Goal: Complete application form: Complete application form

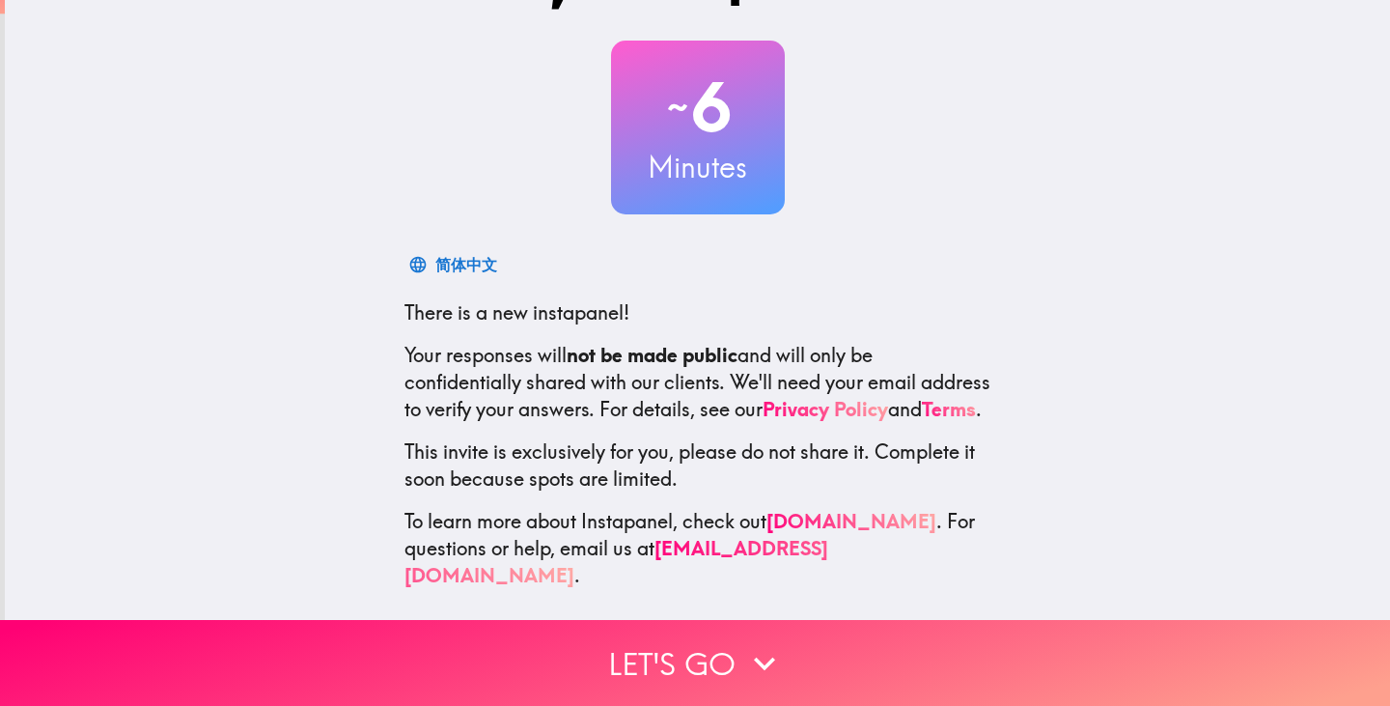
scroll to position [98, 0]
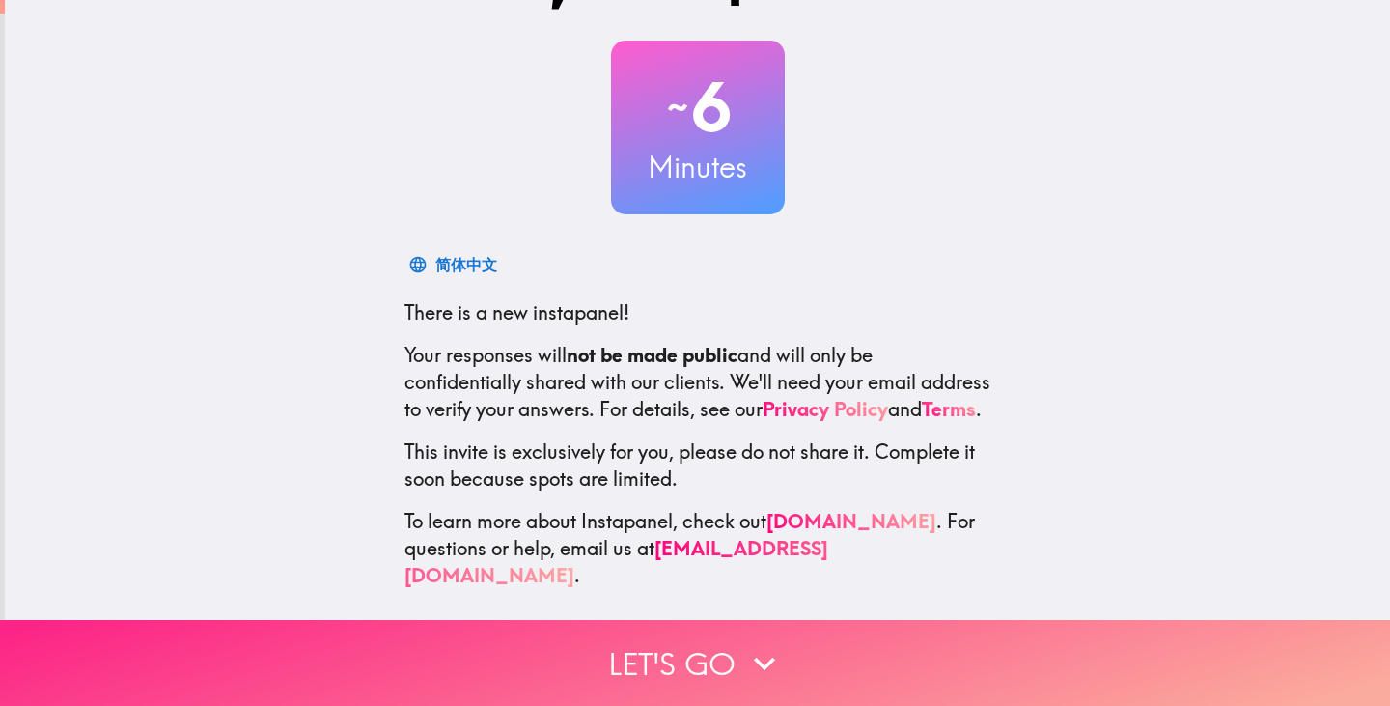
click at [704, 660] on button "Let's go" at bounding box center [695, 663] width 1390 height 86
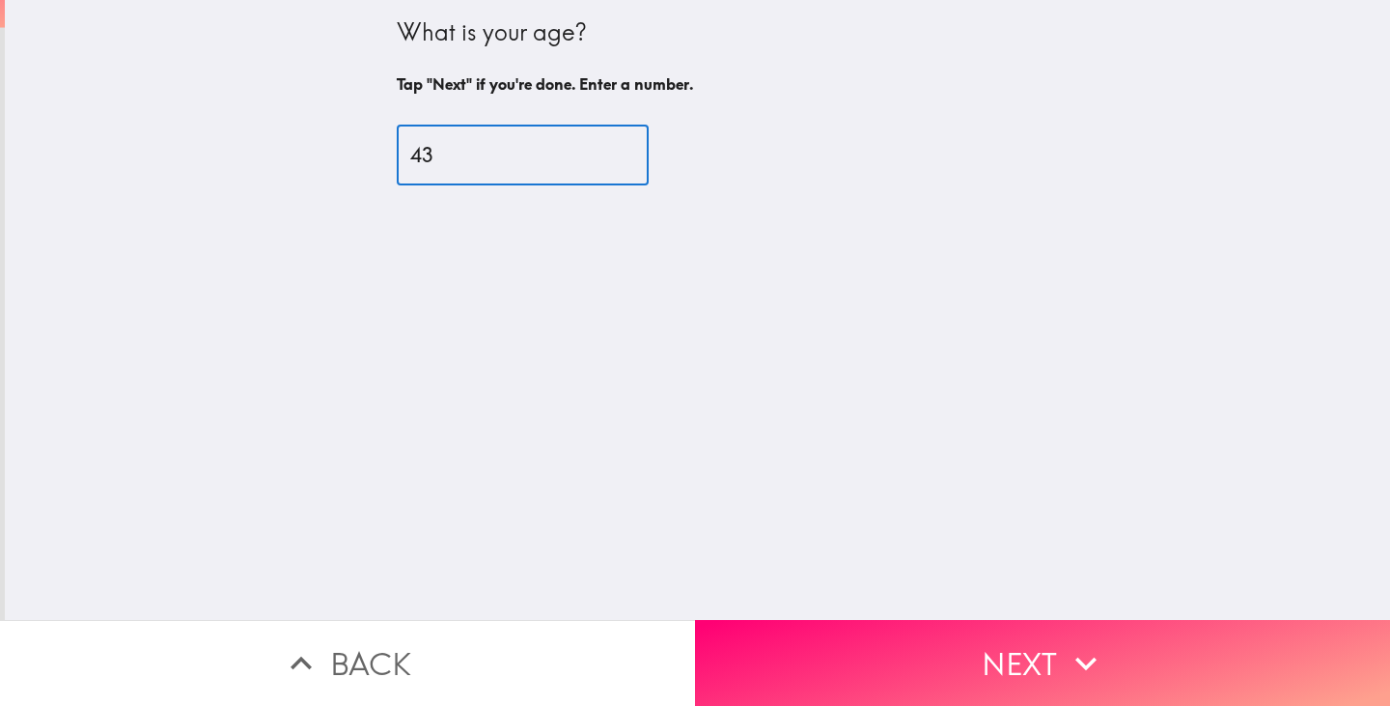
click at [613, 151] on input "43" at bounding box center [523, 155] width 252 height 60
click at [613, 151] on input "44" at bounding box center [523, 155] width 252 height 60
click at [613, 151] on input "45" at bounding box center [523, 155] width 252 height 60
click at [613, 151] on input "46" at bounding box center [523, 155] width 252 height 60
click at [613, 151] on input "47" at bounding box center [523, 155] width 252 height 60
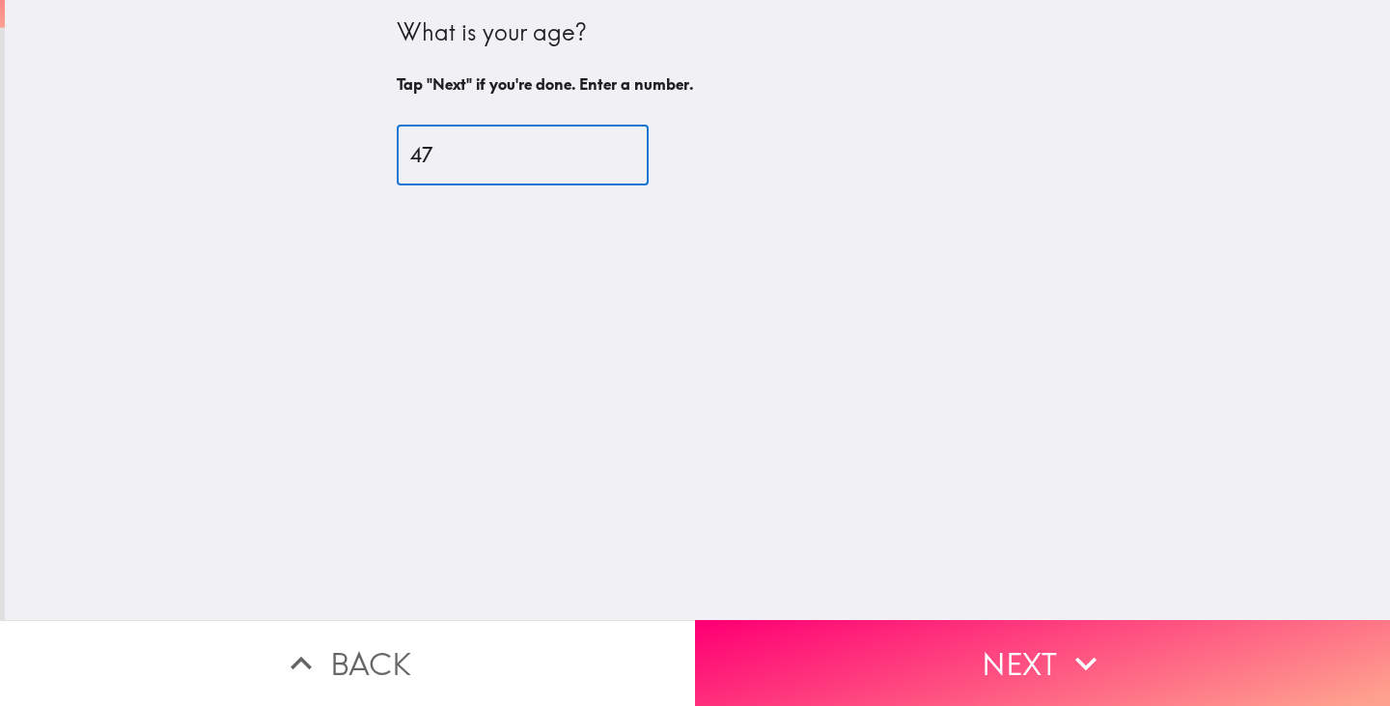
type input "48"
click at [613, 151] on input "48" at bounding box center [523, 155] width 252 height 60
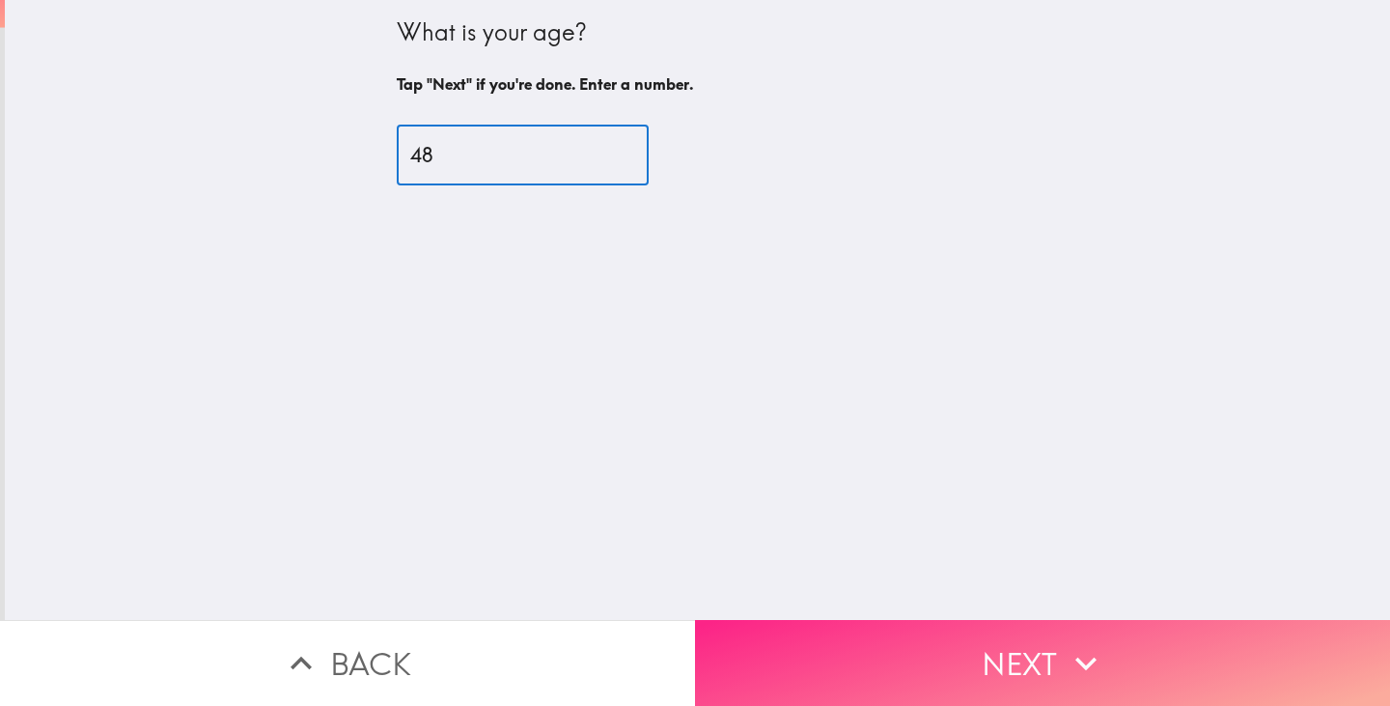
click at [924, 643] on button "Next" at bounding box center [1042, 663] width 695 height 86
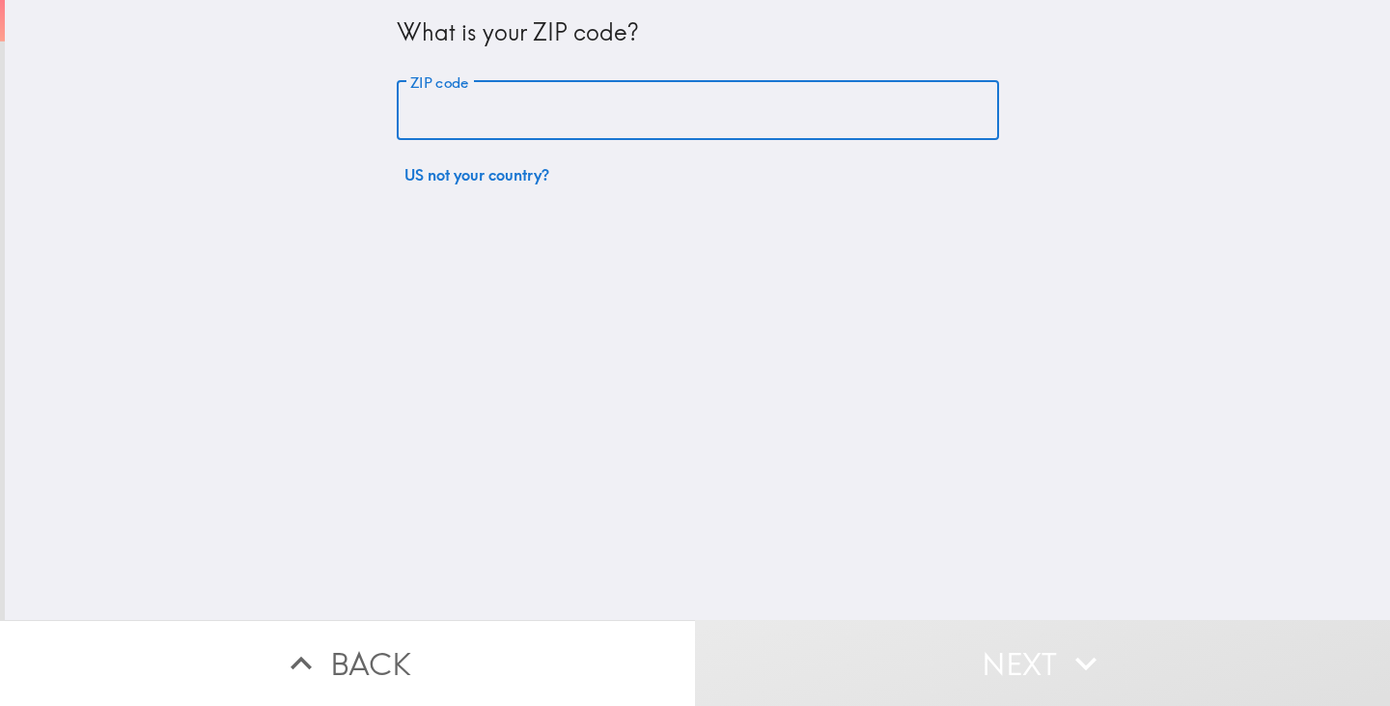
click at [627, 134] on input "ZIP code" at bounding box center [698, 111] width 602 height 60
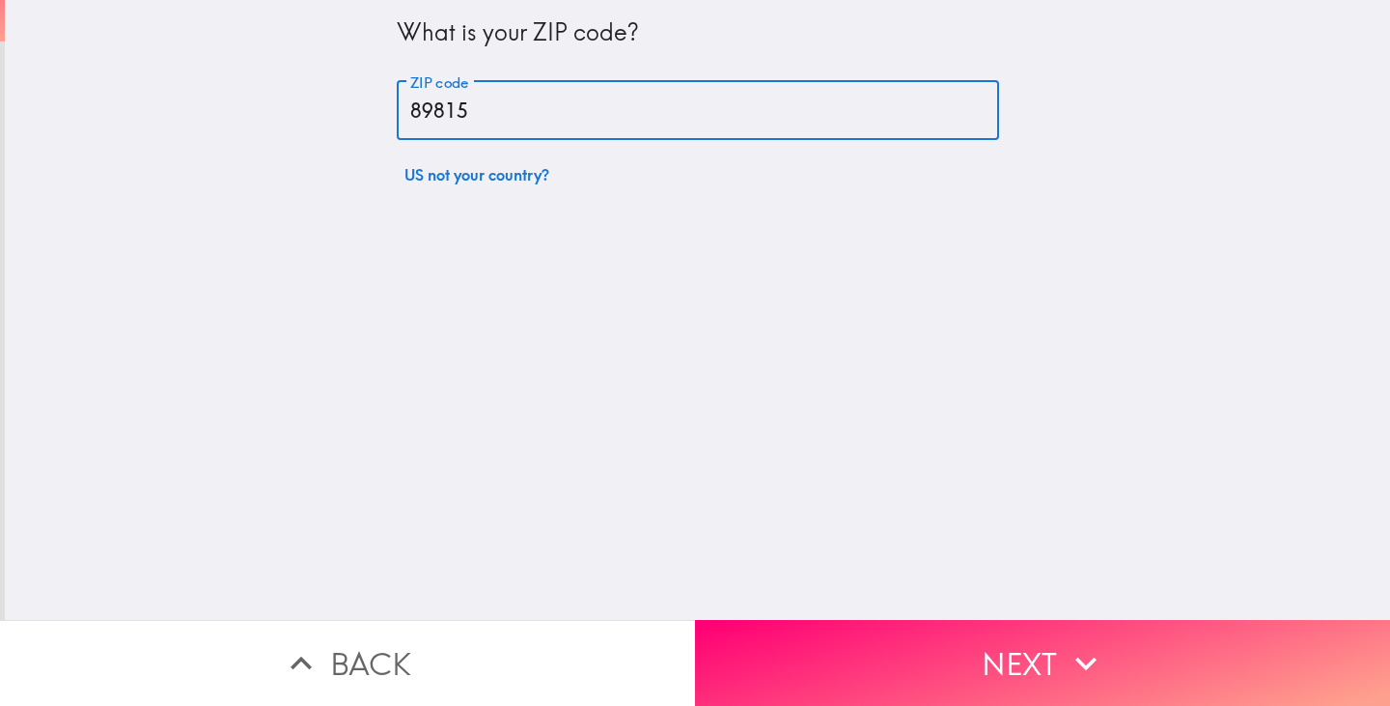
type input "89815"
click at [746, 353] on div "What is your ZIP code? ZIP code 89815 ZIP code US not your country?" at bounding box center [697, 310] width 1385 height 620
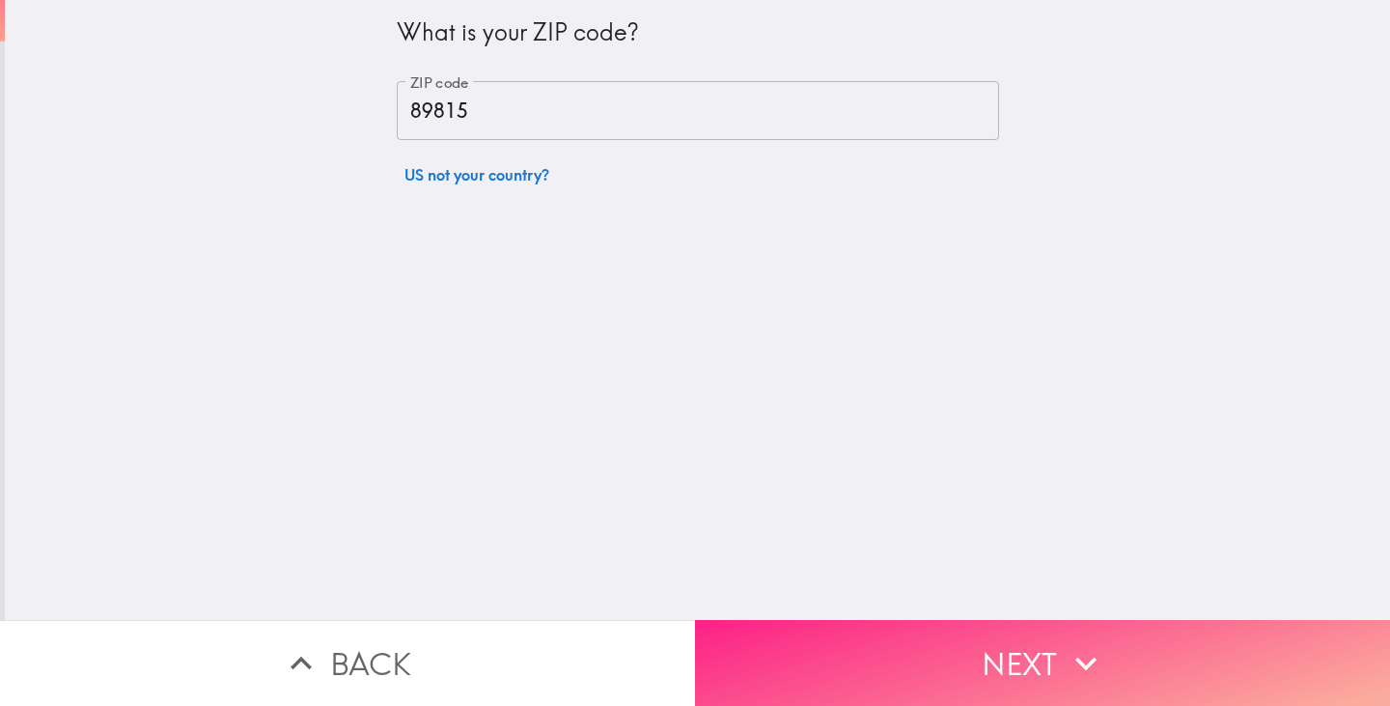
click at [839, 652] on button "Next" at bounding box center [1042, 663] width 695 height 86
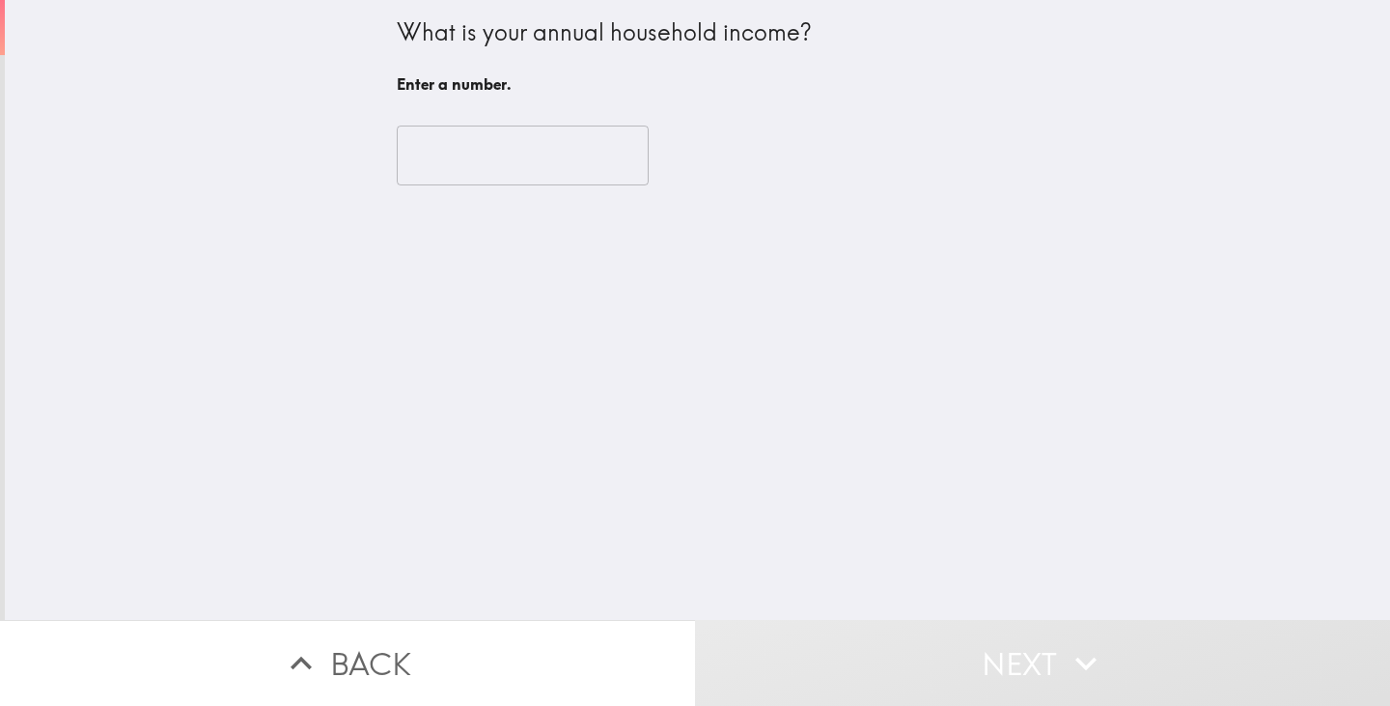
click at [543, 150] on input "number" at bounding box center [523, 155] width 252 height 60
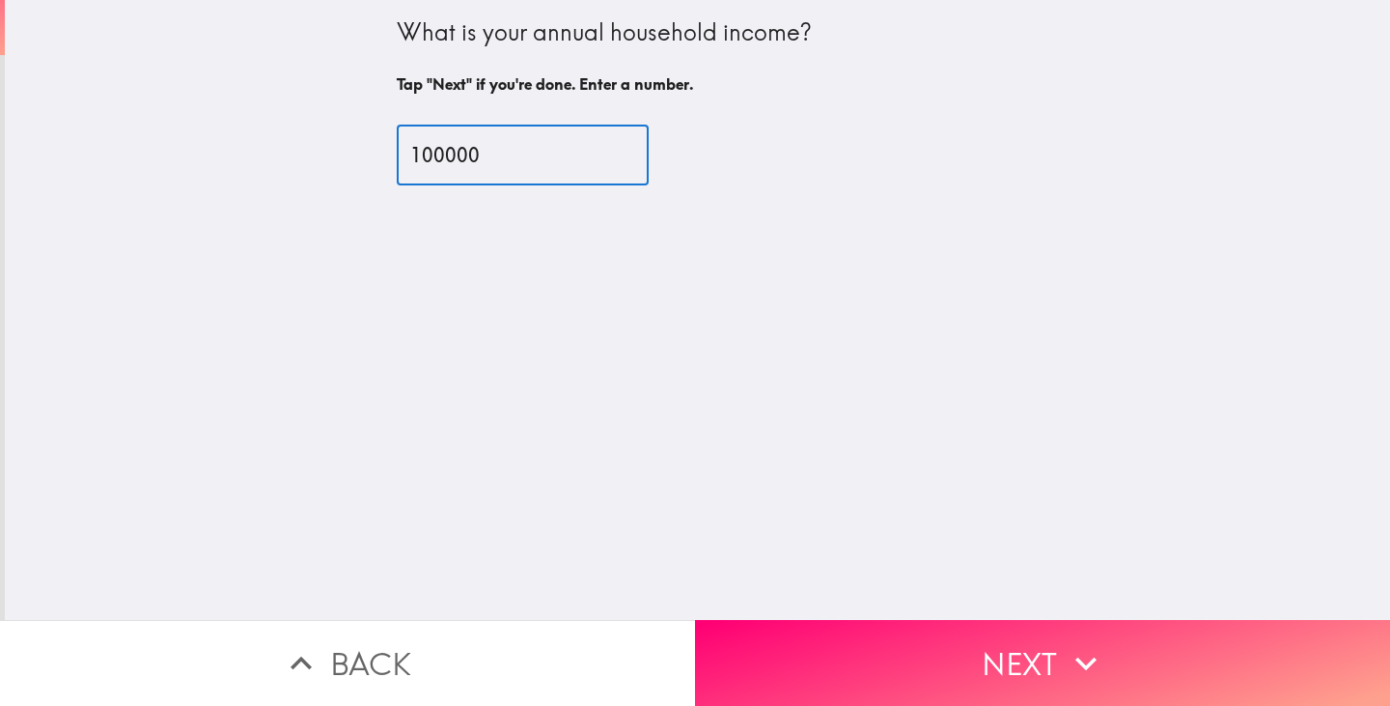
type input "100000"
click at [725, 367] on div "What is your annual household income? Tap "Next" if you're done. Enter a number…" at bounding box center [697, 310] width 1385 height 620
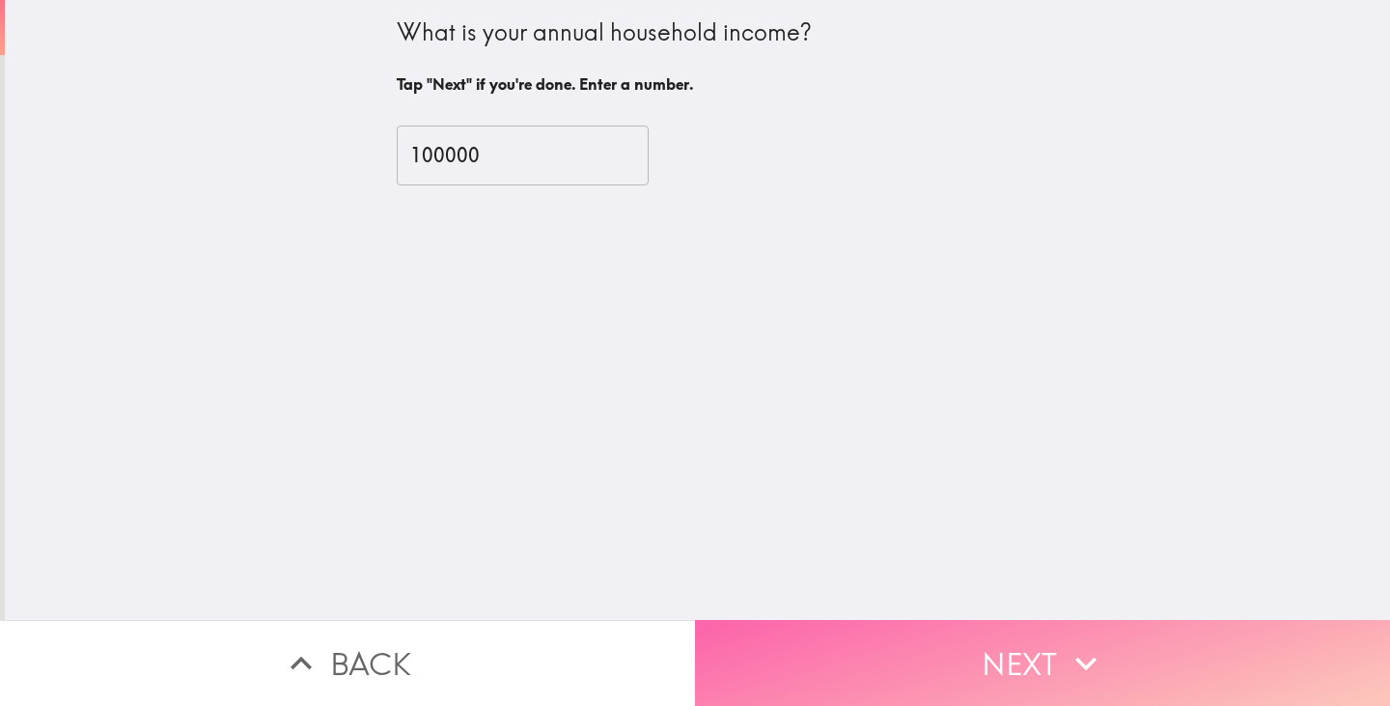
click at [833, 652] on button "Next" at bounding box center [1042, 663] width 695 height 86
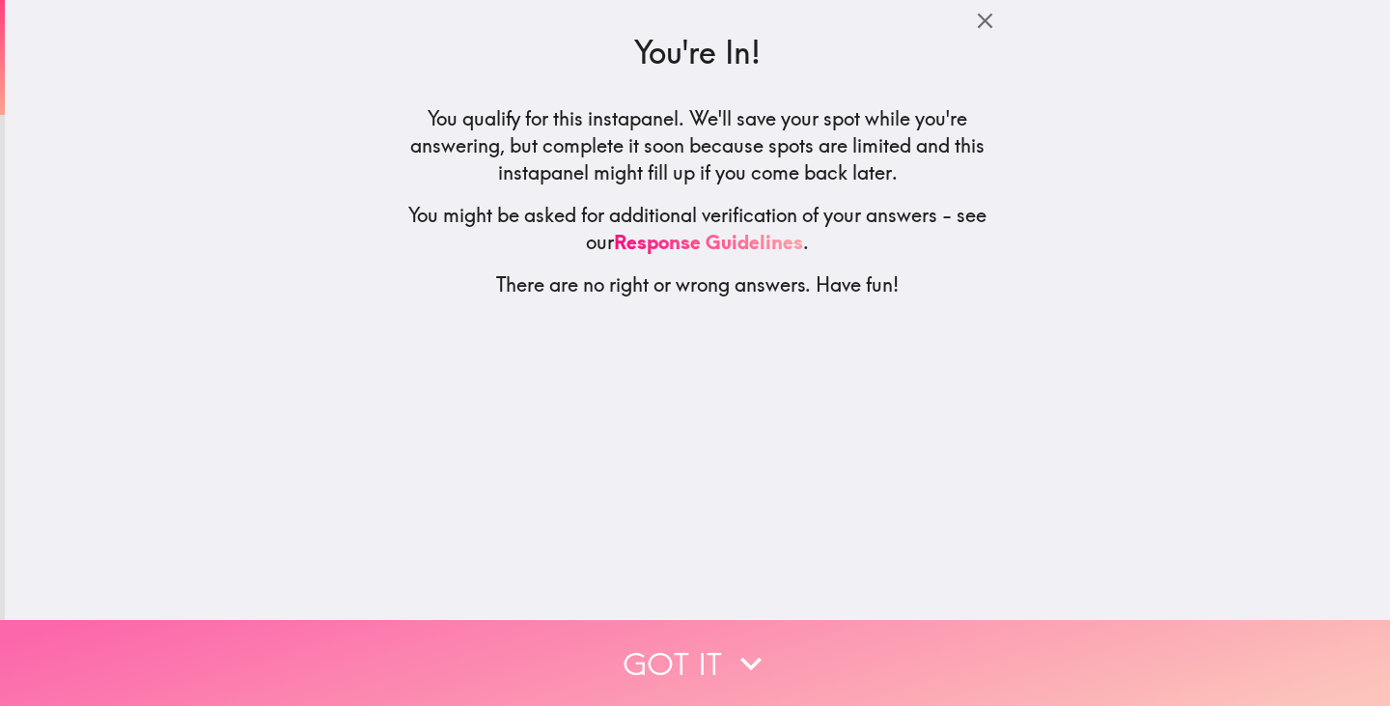
click at [735, 642] on icon "button" at bounding box center [751, 663] width 42 height 42
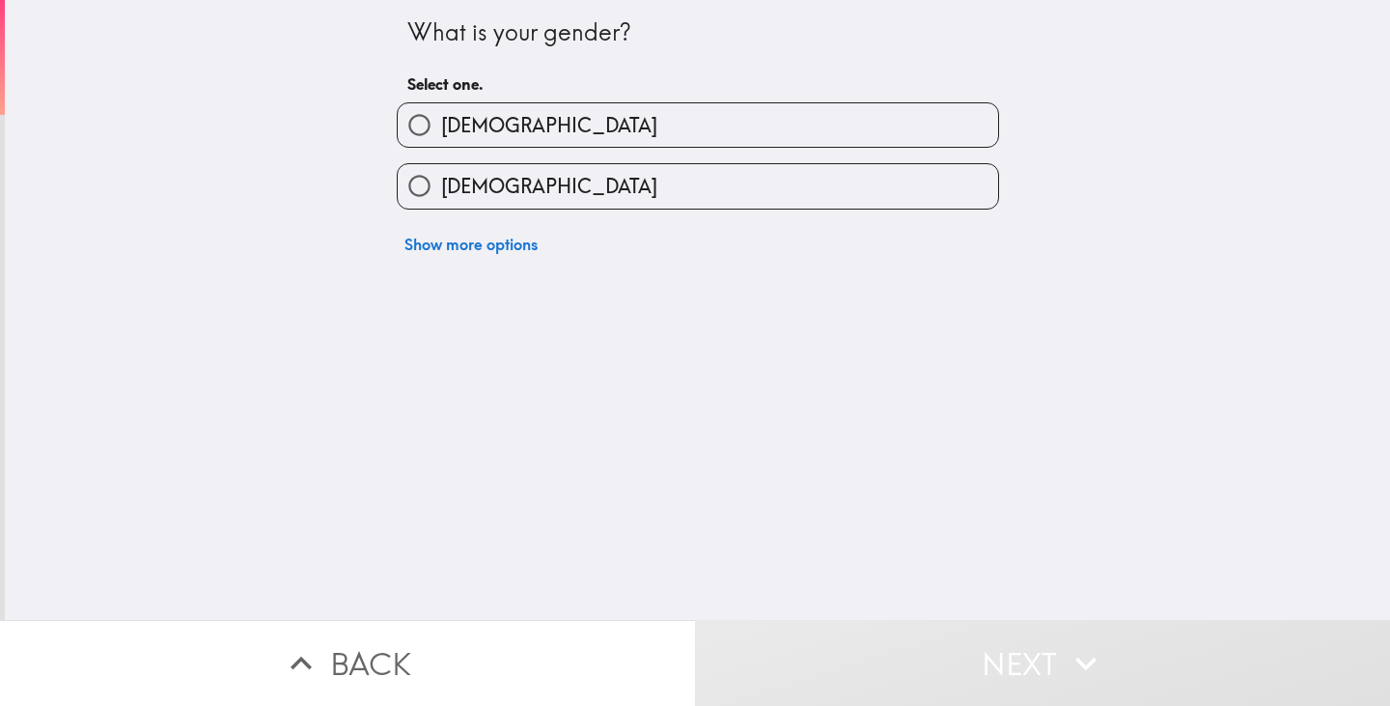
click at [567, 194] on label "[DEMOGRAPHIC_DATA]" at bounding box center [698, 185] width 600 height 43
click at [441, 194] on input "[DEMOGRAPHIC_DATA]" at bounding box center [419, 185] width 43 height 43
radio input "true"
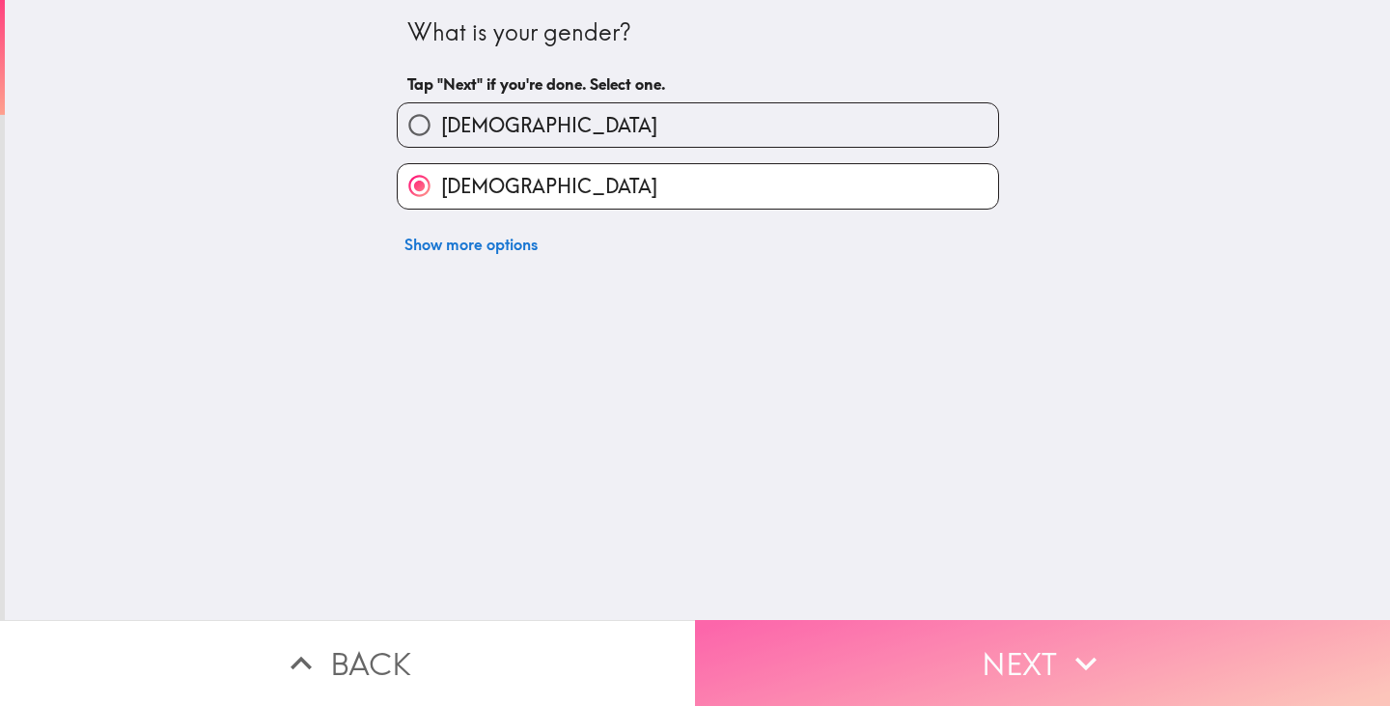
click at [785, 631] on button "Next" at bounding box center [1042, 663] width 695 height 86
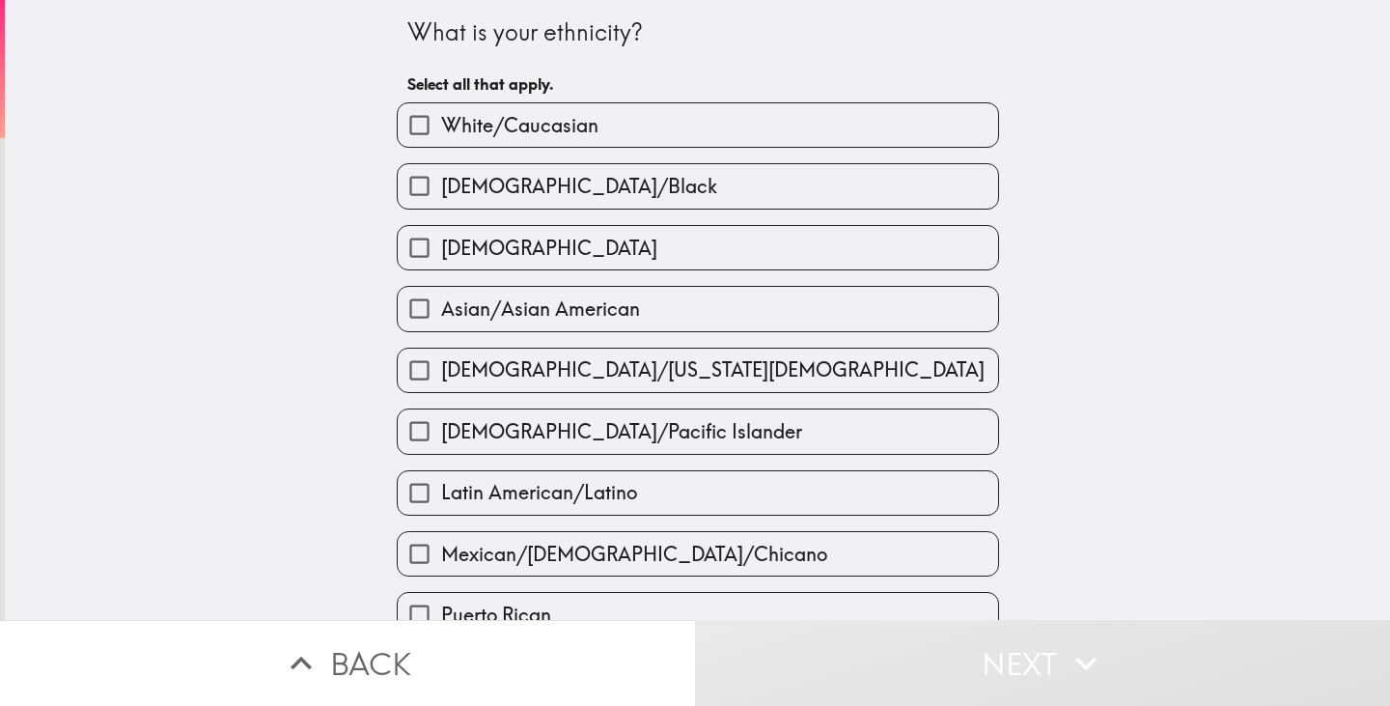
click at [642, 111] on label "White/Caucasian" at bounding box center [698, 124] width 600 height 43
click at [441, 111] on input "White/Caucasian" at bounding box center [419, 124] width 43 height 43
checkbox input "true"
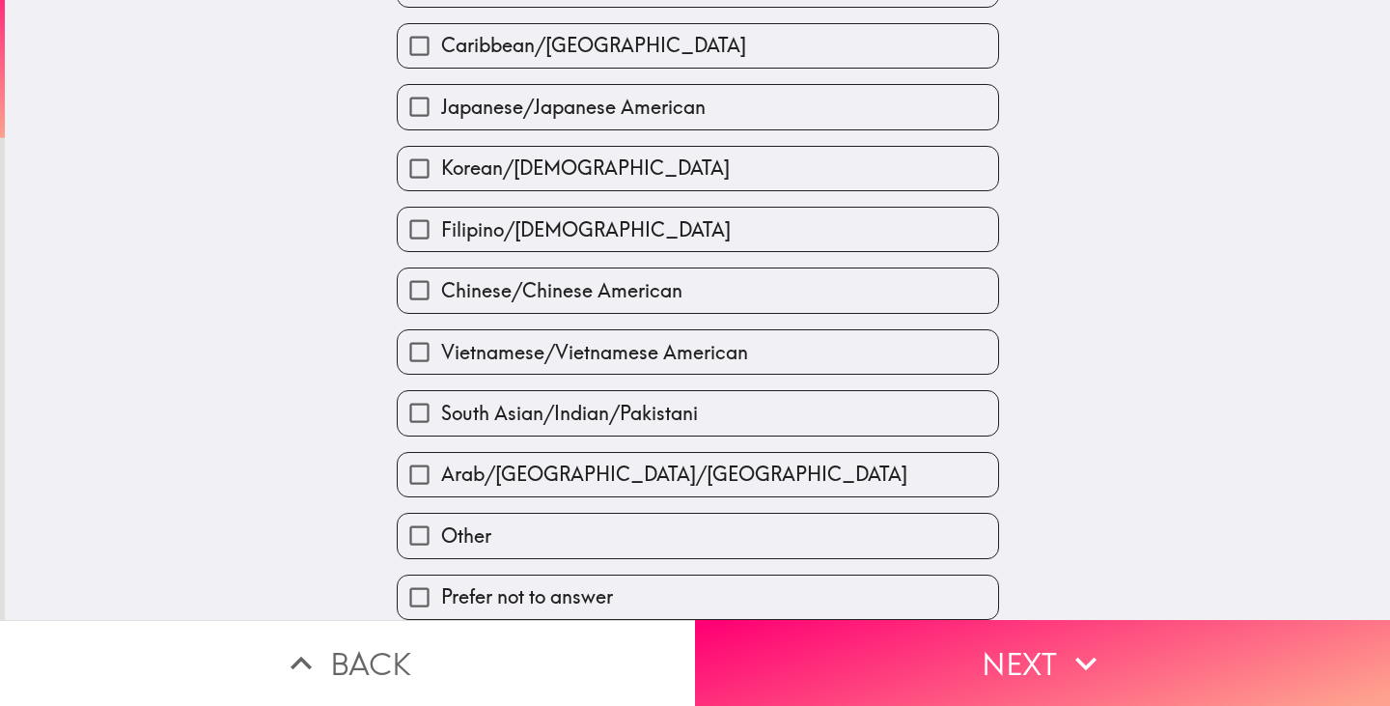
scroll to position [636, 0]
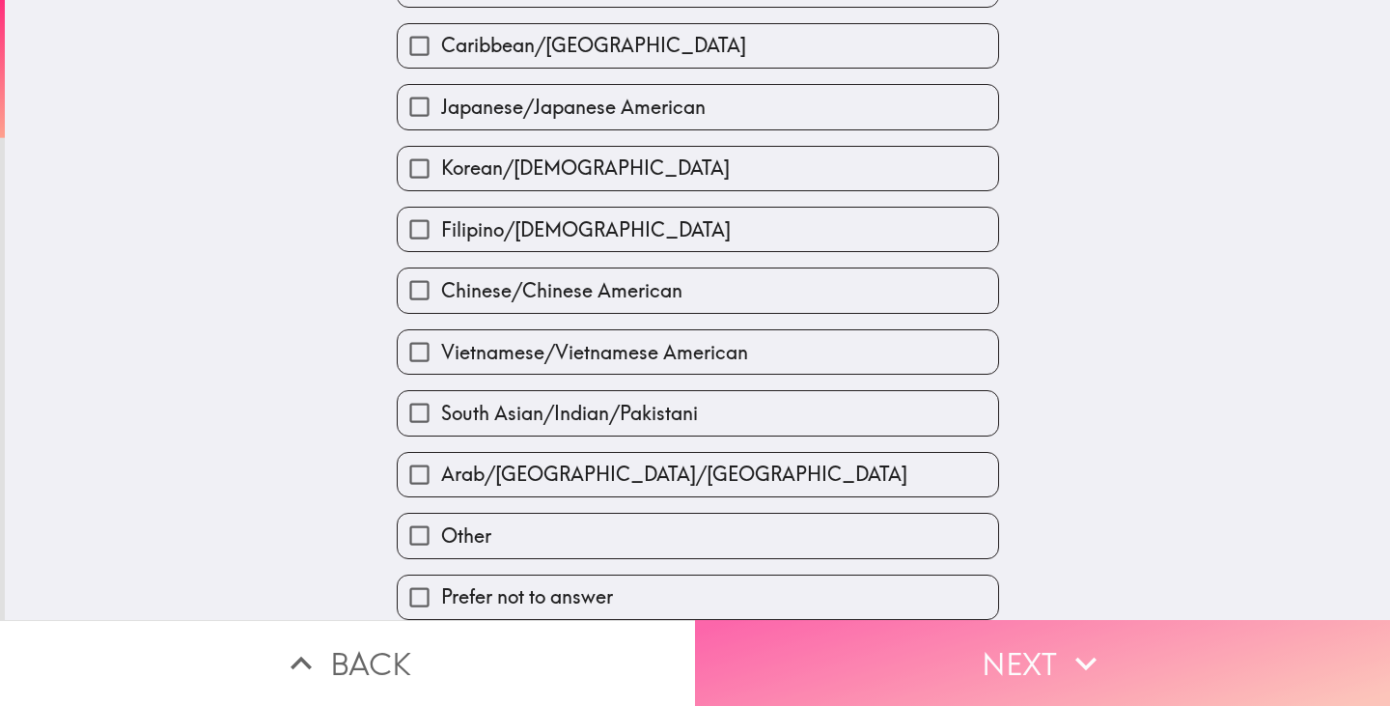
click at [859, 649] on button "Next" at bounding box center [1042, 663] width 695 height 86
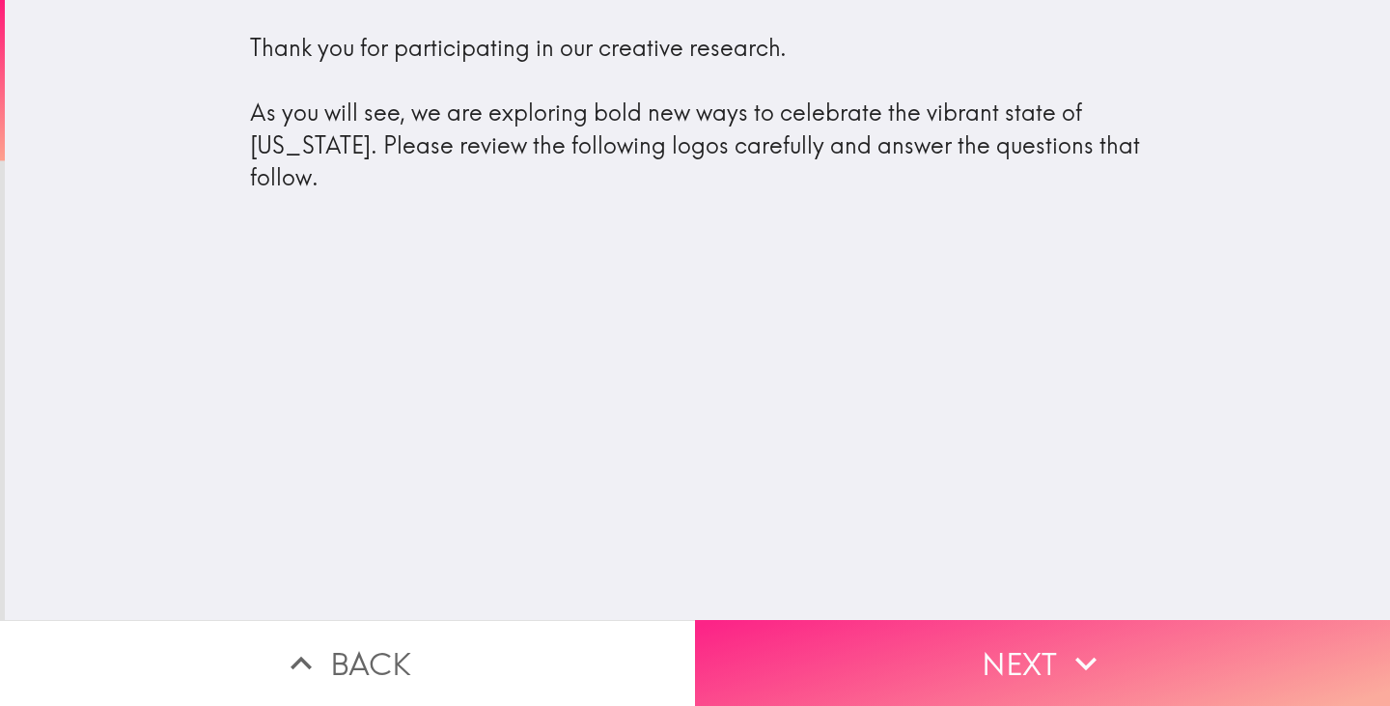
click at [920, 647] on button "Next" at bounding box center [1042, 663] width 695 height 86
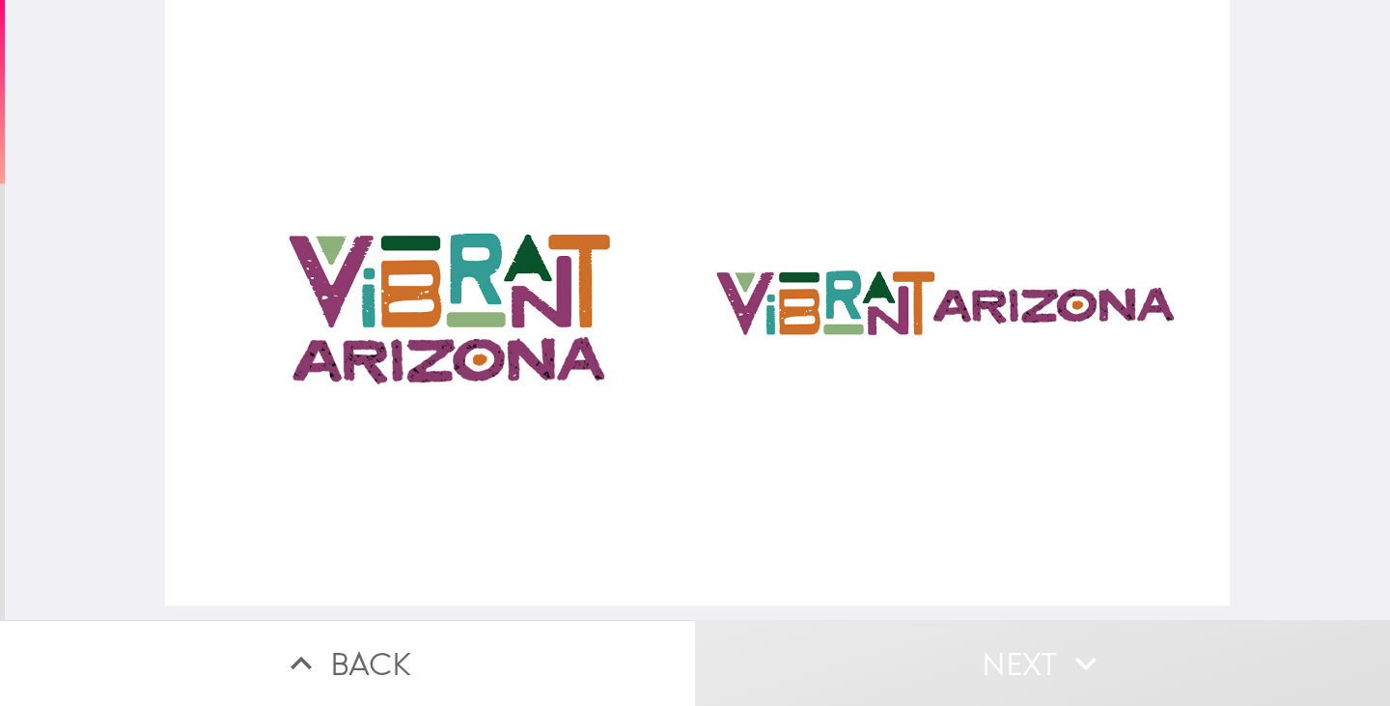
click at [506, 304] on div at bounding box center [697, 302] width 1065 height 605
click at [506, 295] on div at bounding box center [697, 302] width 1065 height 605
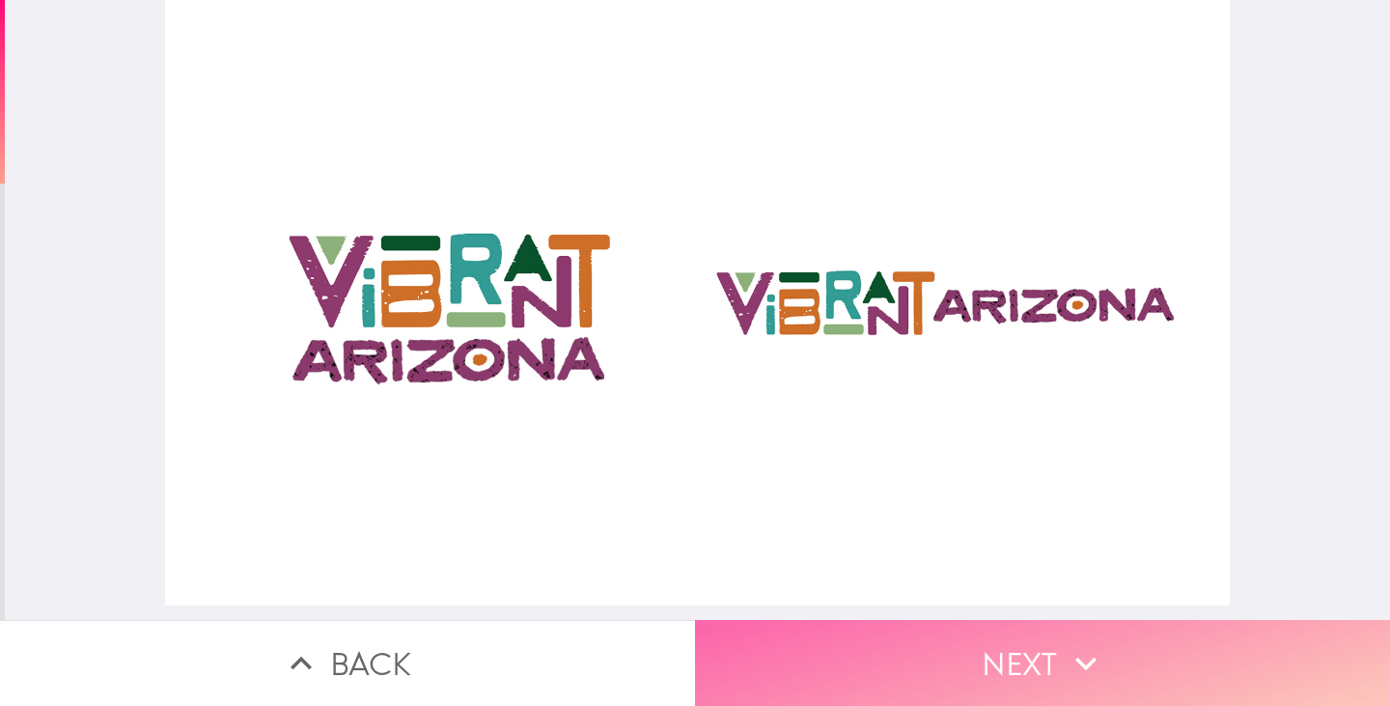
click at [879, 653] on button "Next" at bounding box center [1042, 663] width 695 height 86
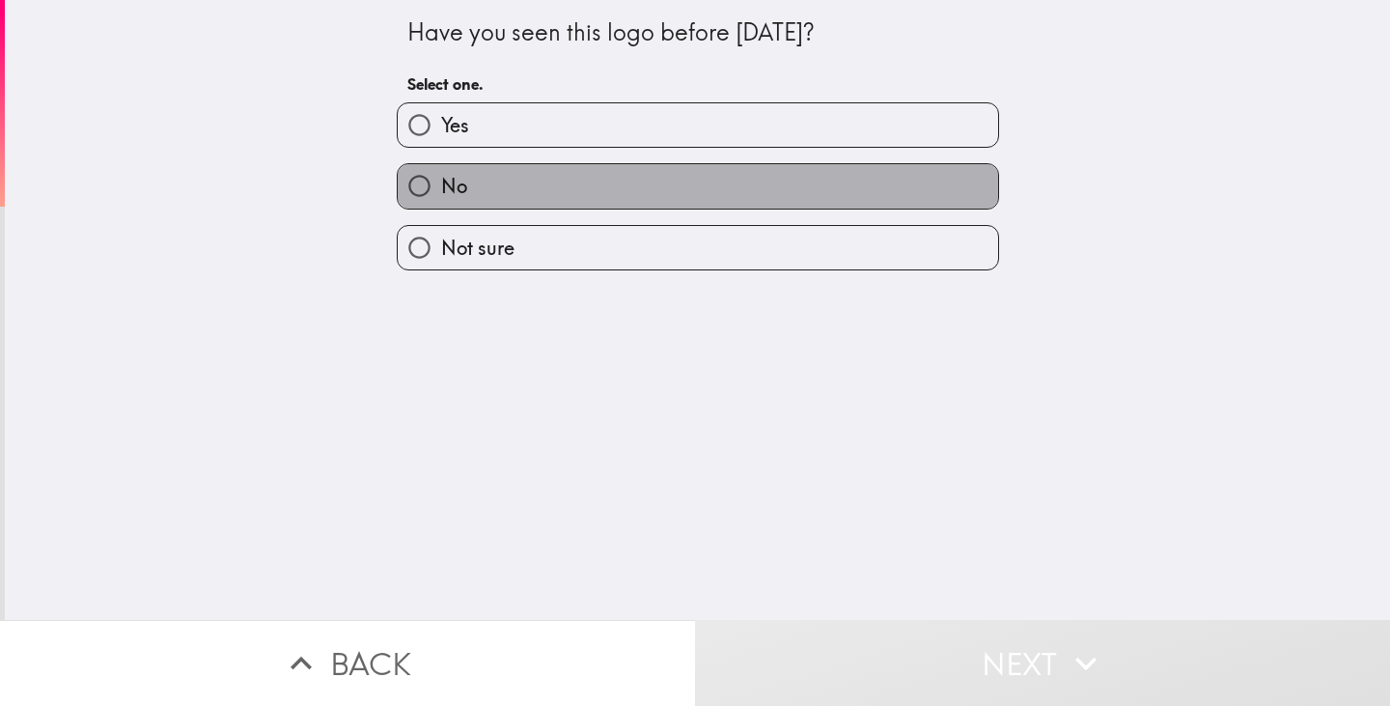
click at [559, 196] on label "No" at bounding box center [698, 185] width 600 height 43
click at [441, 196] on input "No" at bounding box center [419, 185] width 43 height 43
radio input "true"
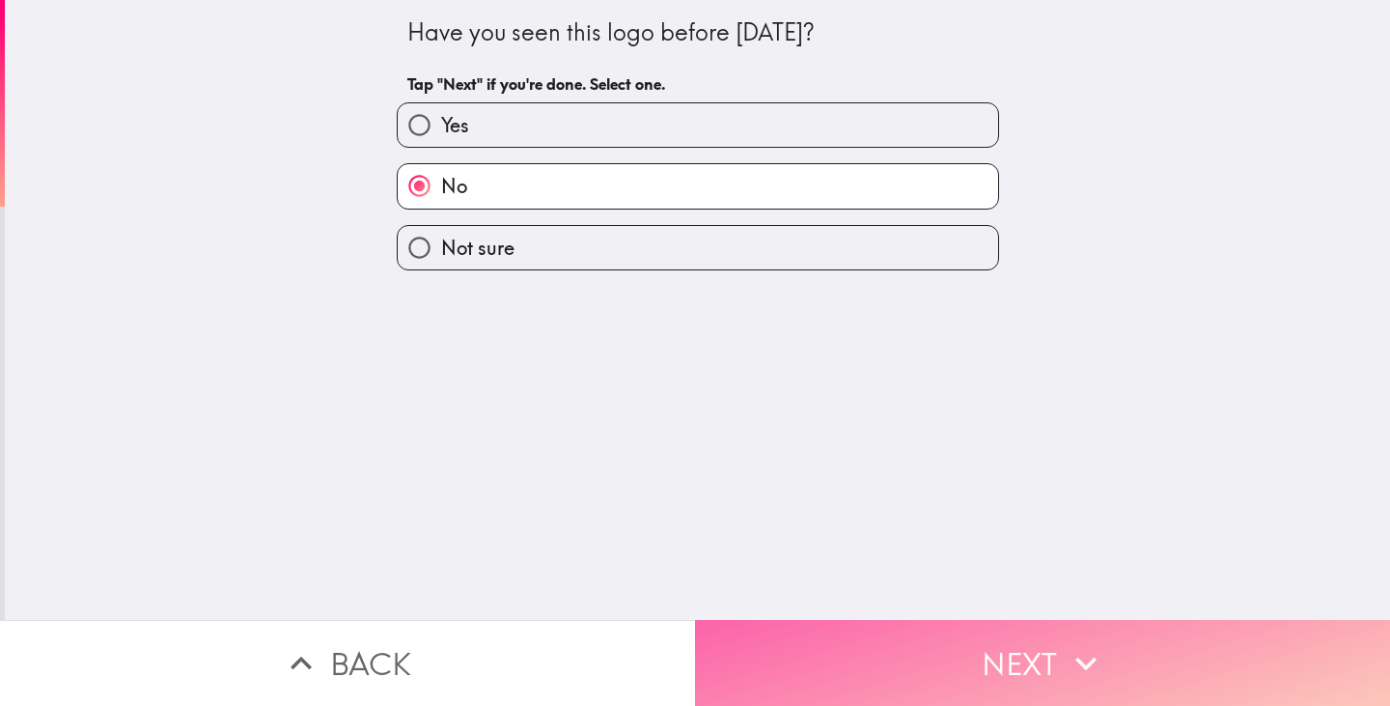
click at [825, 620] on button "Next" at bounding box center [1042, 663] width 695 height 86
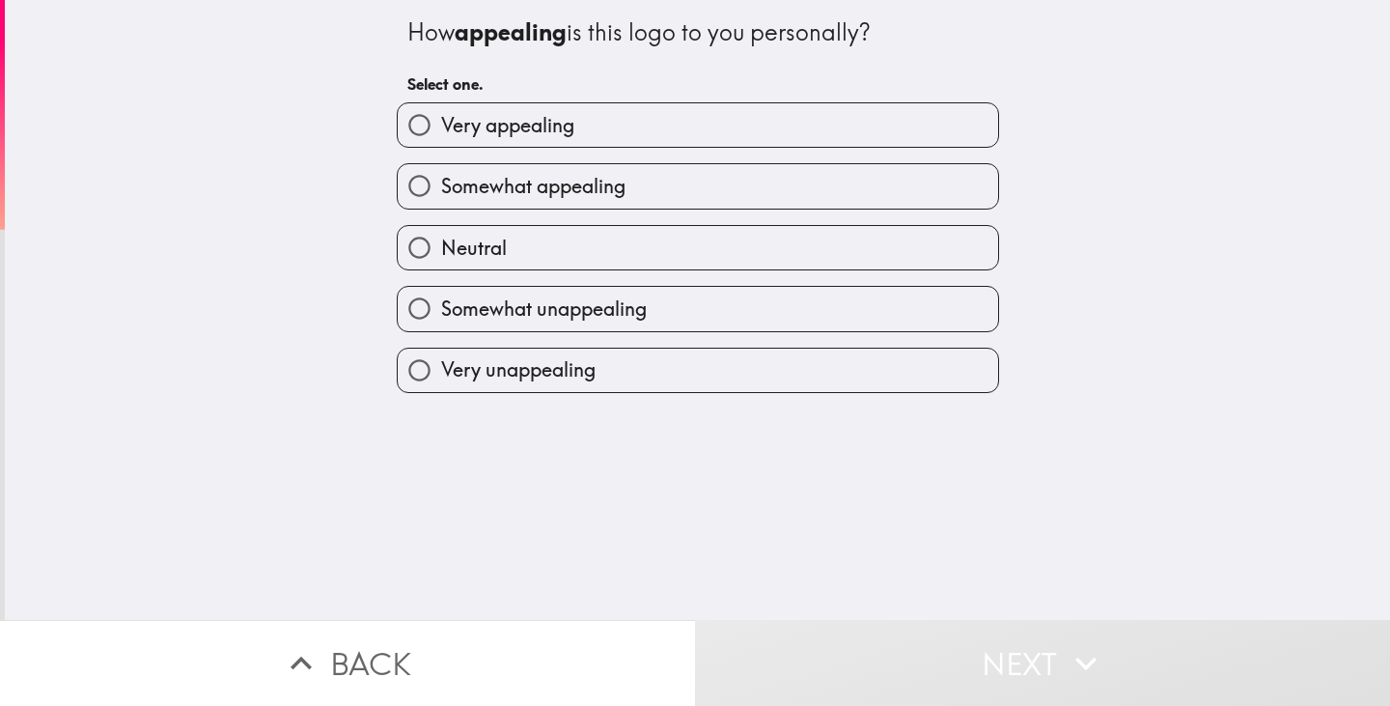
click at [708, 177] on label "Somewhat appealing" at bounding box center [698, 185] width 600 height 43
click at [441, 177] on input "Somewhat appealing" at bounding box center [419, 185] width 43 height 43
radio input "true"
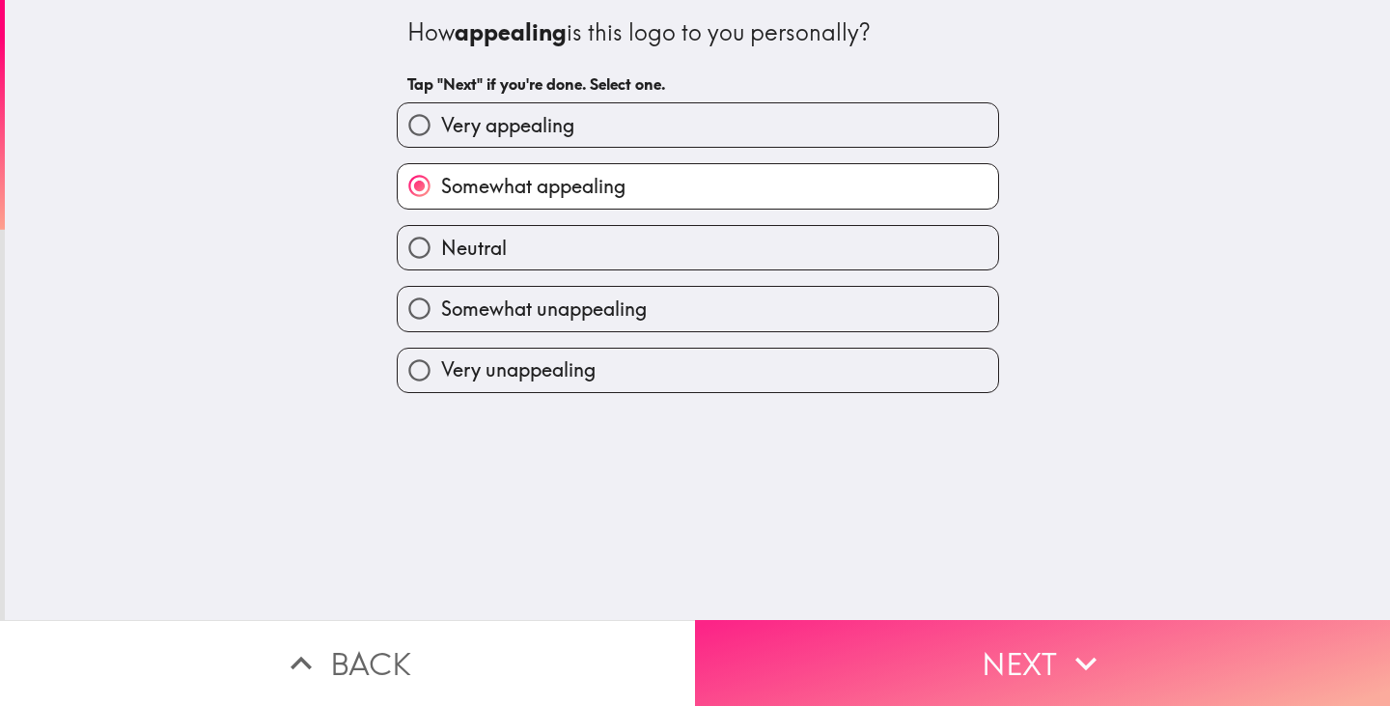
click at [851, 638] on button "Next" at bounding box center [1042, 663] width 695 height 86
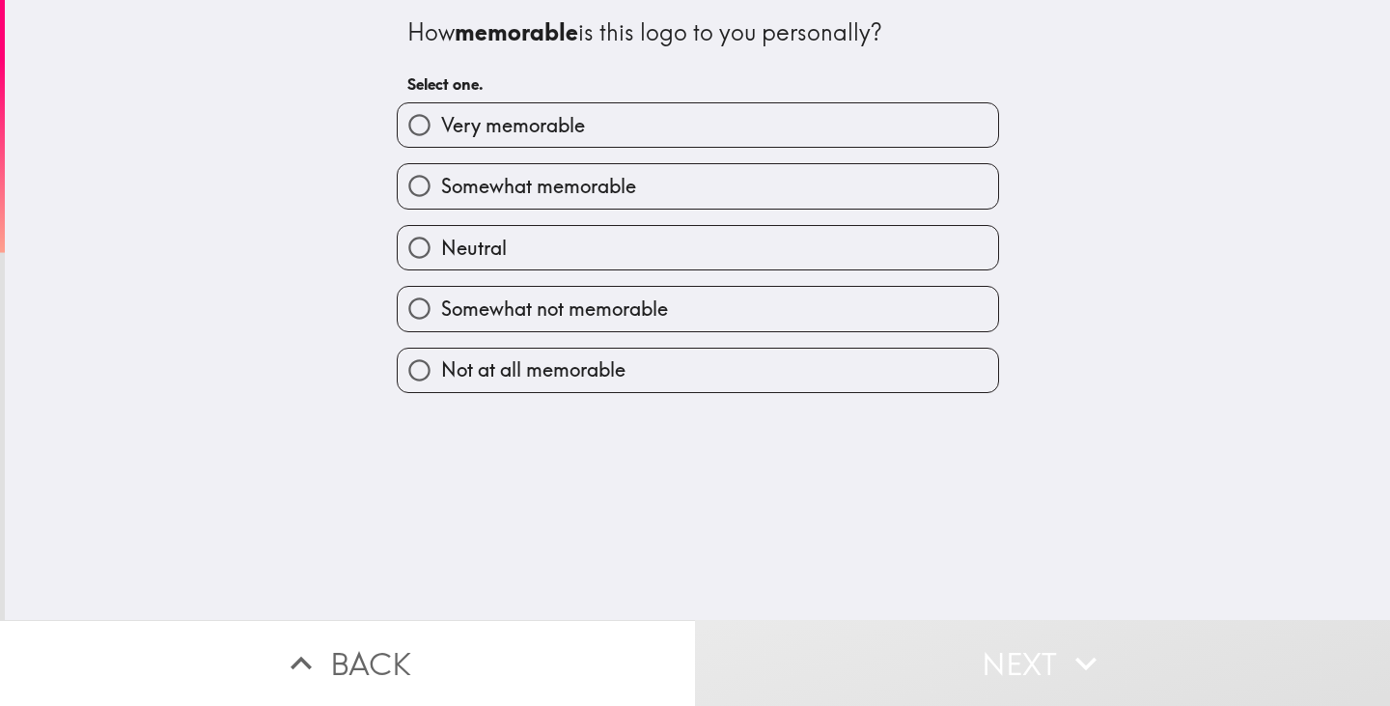
click at [621, 185] on span "Somewhat memorable" at bounding box center [538, 186] width 195 height 27
click at [441, 185] on input "Somewhat memorable" at bounding box center [419, 185] width 43 height 43
radio input "true"
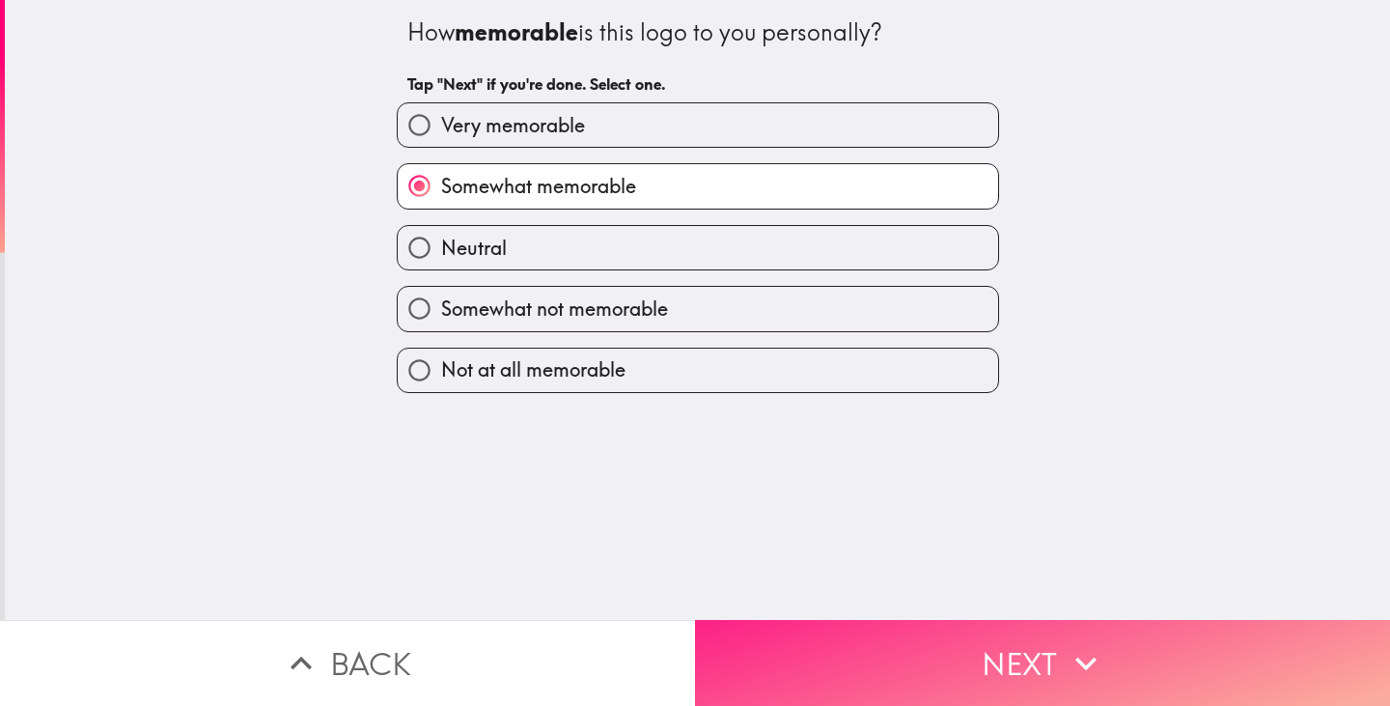
click at [810, 640] on button "Next" at bounding box center [1042, 663] width 695 height 86
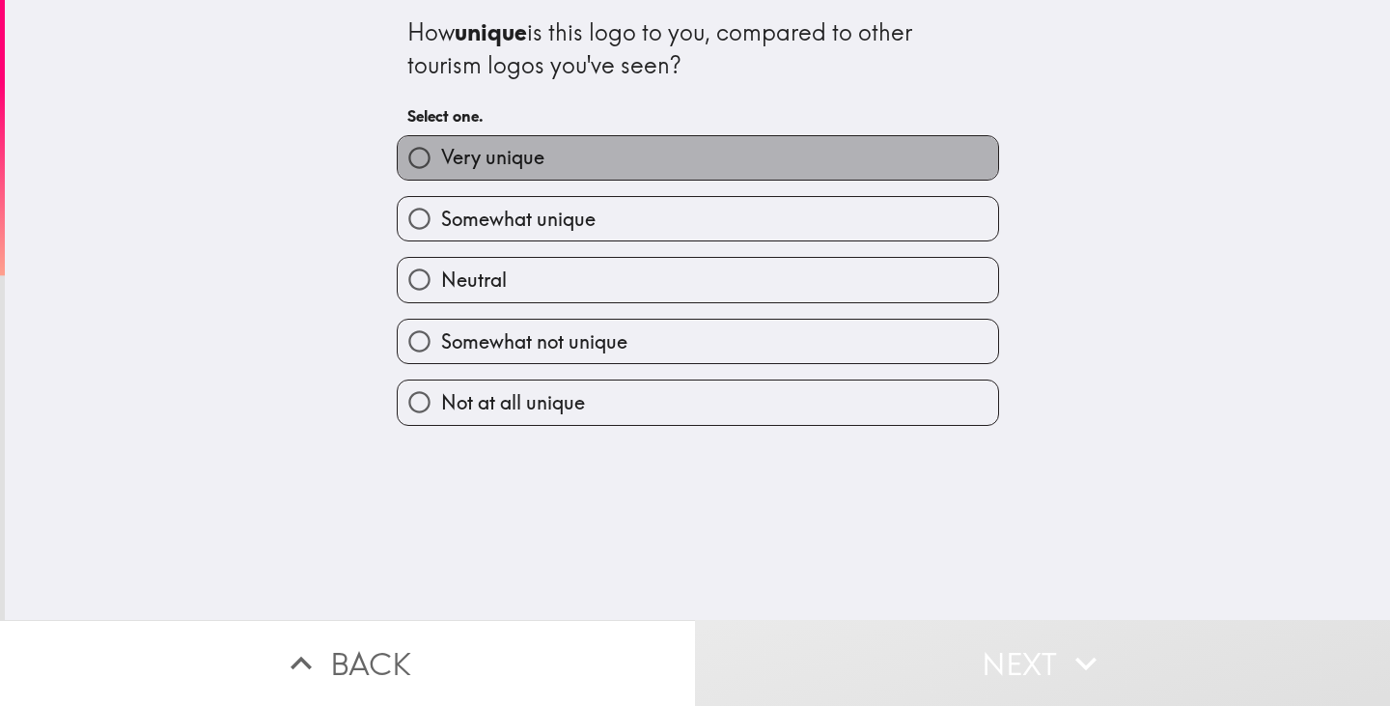
click at [577, 166] on label "Very unique" at bounding box center [698, 157] width 600 height 43
click at [441, 166] on input "Very unique" at bounding box center [419, 157] width 43 height 43
radio input "true"
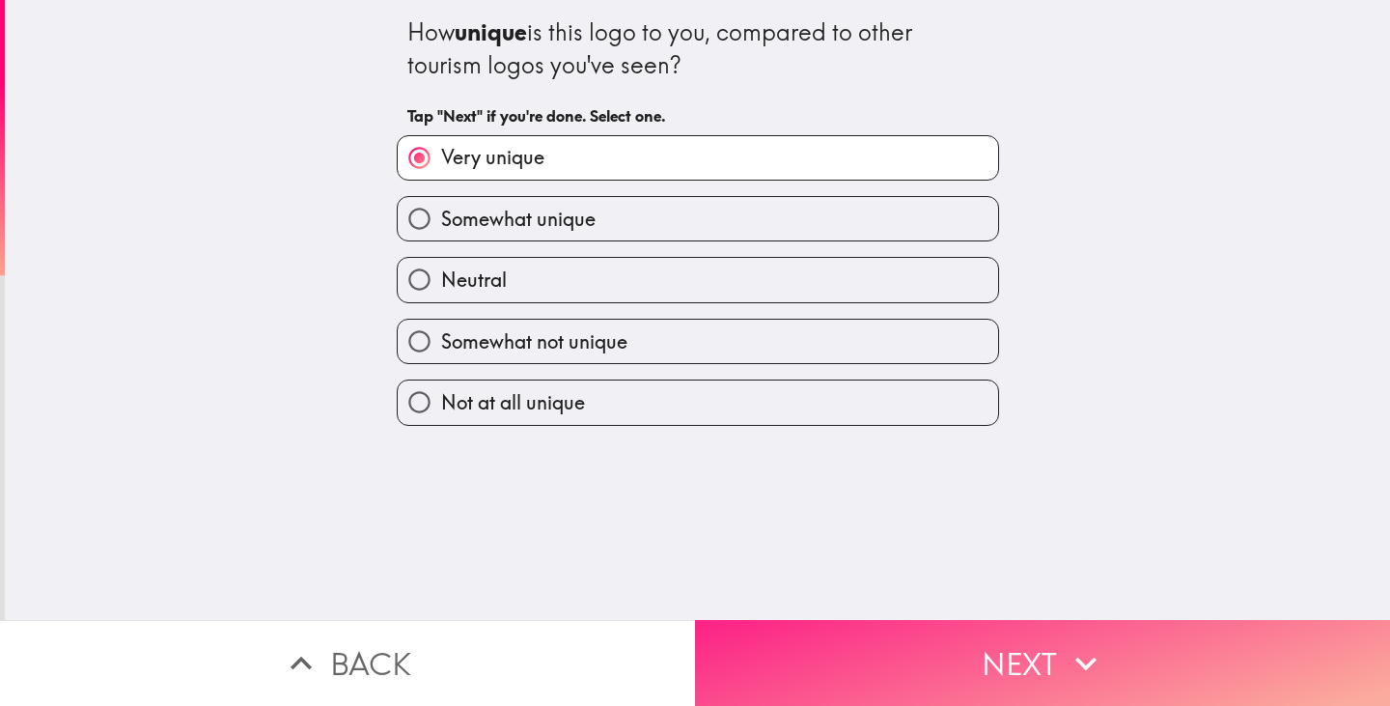
click at [787, 647] on button "Next" at bounding box center [1042, 663] width 695 height 86
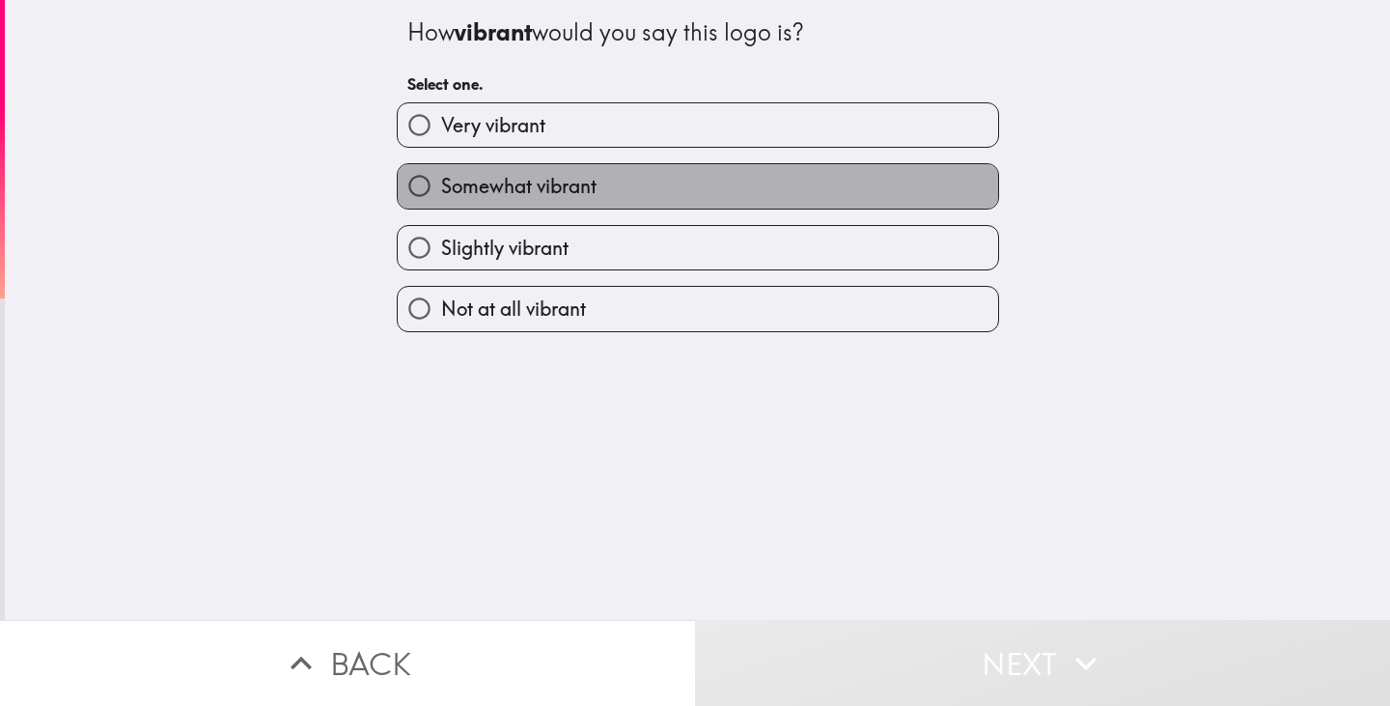
click at [587, 170] on label "Somewhat vibrant" at bounding box center [698, 185] width 600 height 43
click at [441, 170] on input "Somewhat vibrant" at bounding box center [419, 185] width 43 height 43
radio input "true"
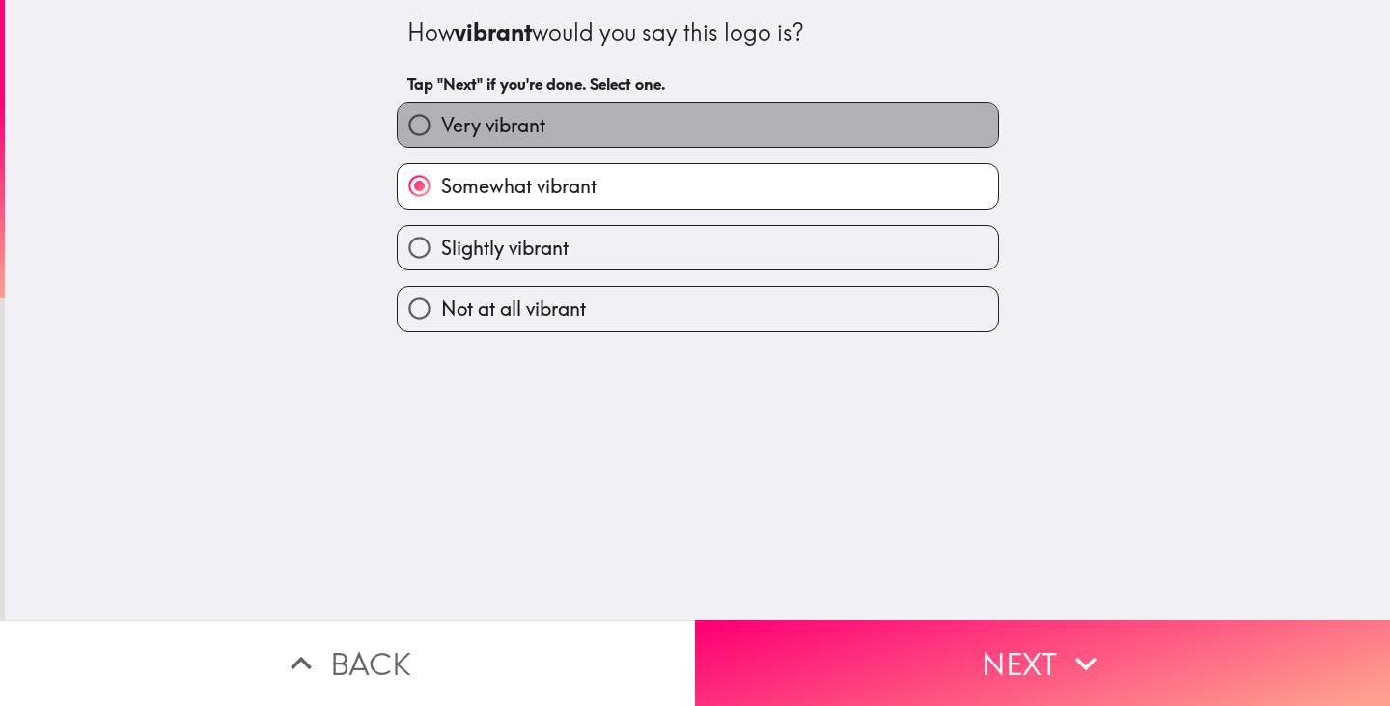
click at [596, 126] on label "Very vibrant" at bounding box center [698, 124] width 600 height 43
click at [441, 126] on input "Very vibrant" at bounding box center [419, 124] width 43 height 43
radio input "true"
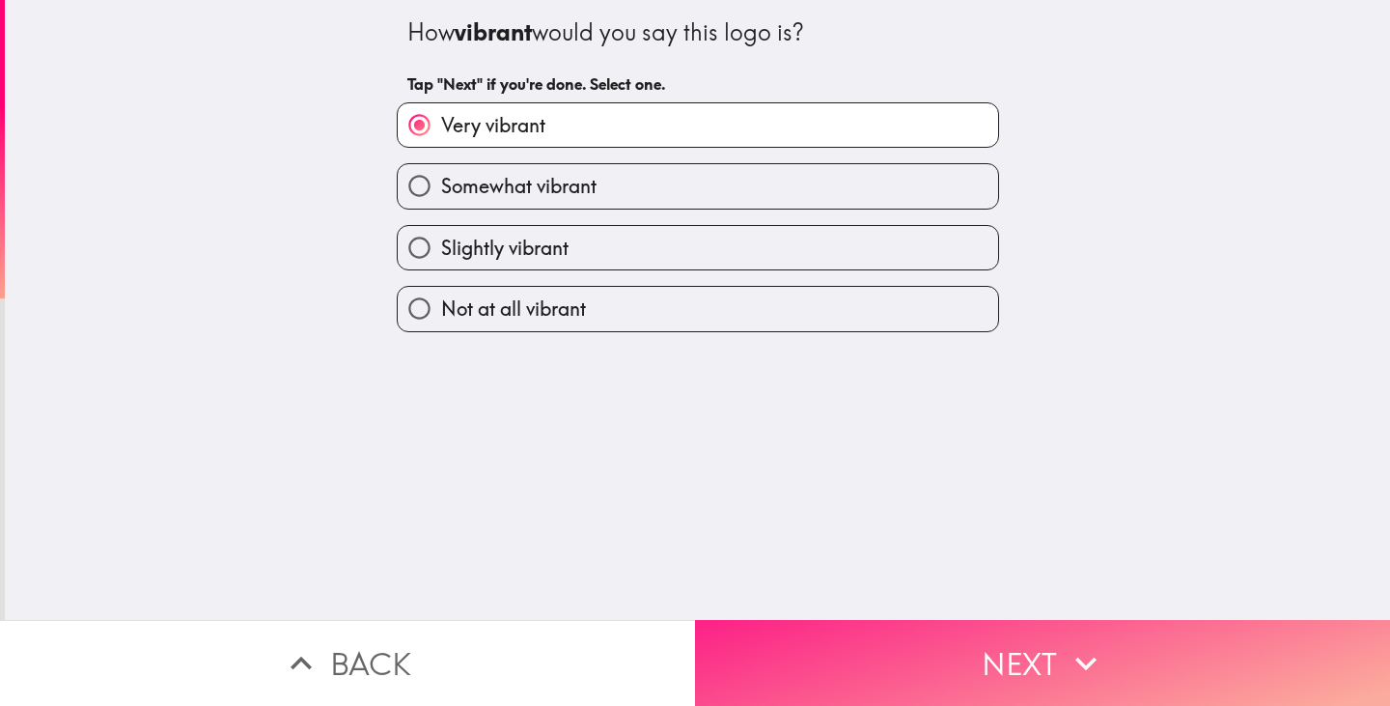
click at [836, 643] on button "Next" at bounding box center [1042, 663] width 695 height 86
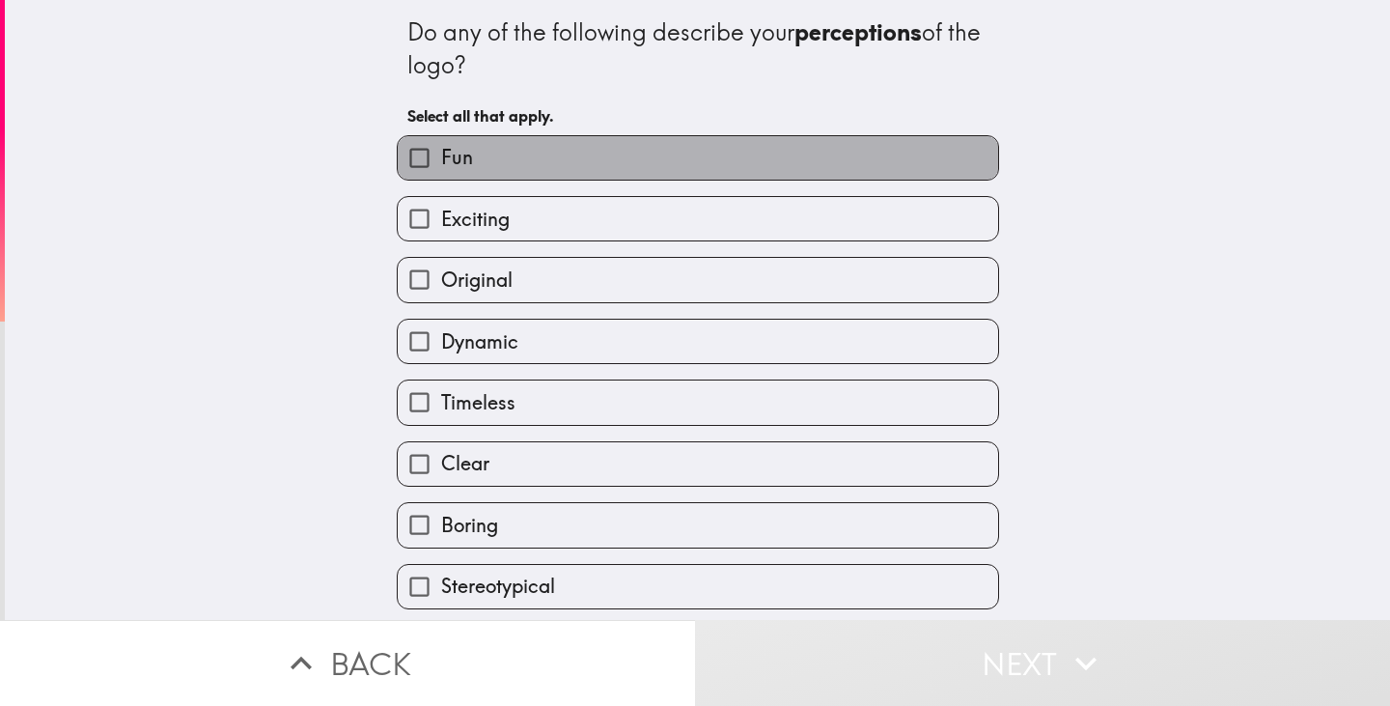
click at [634, 153] on label "Fun" at bounding box center [698, 157] width 600 height 43
click at [441, 153] on input "Fun" at bounding box center [419, 157] width 43 height 43
checkbox input "true"
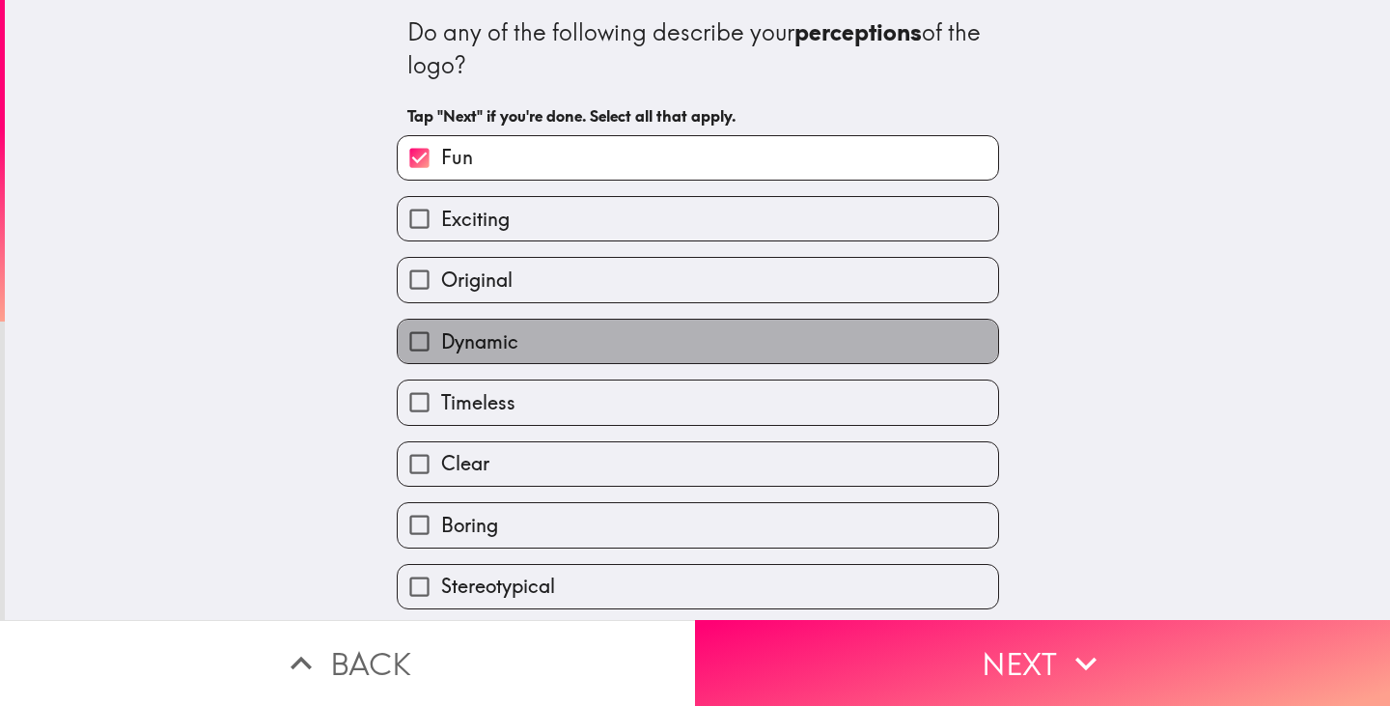
click at [604, 348] on label "Dynamic" at bounding box center [698, 341] width 600 height 43
click at [441, 348] on input "Dynamic" at bounding box center [419, 341] width 43 height 43
checkbox input "true"
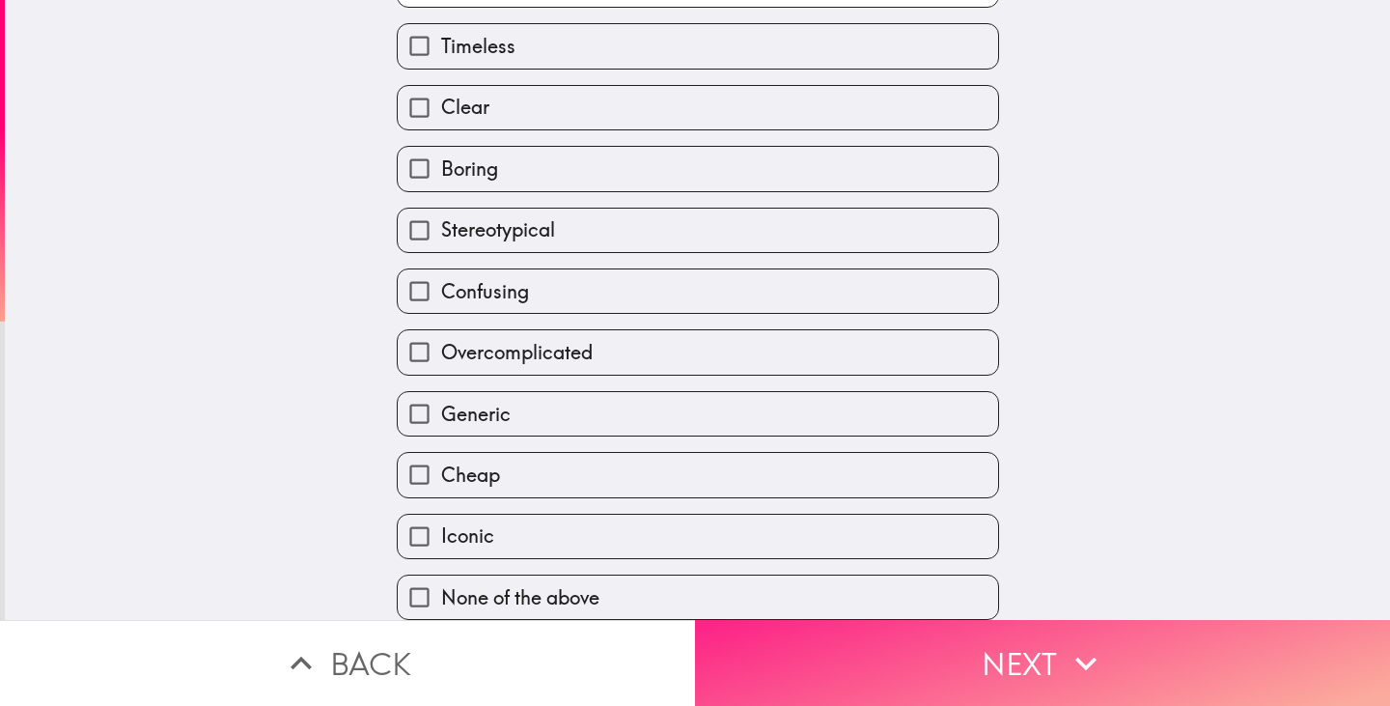
scroll to position [364, 0]
click at [770, 662] on button "Next" at bounding box center [1042, 663] width 695 height 86
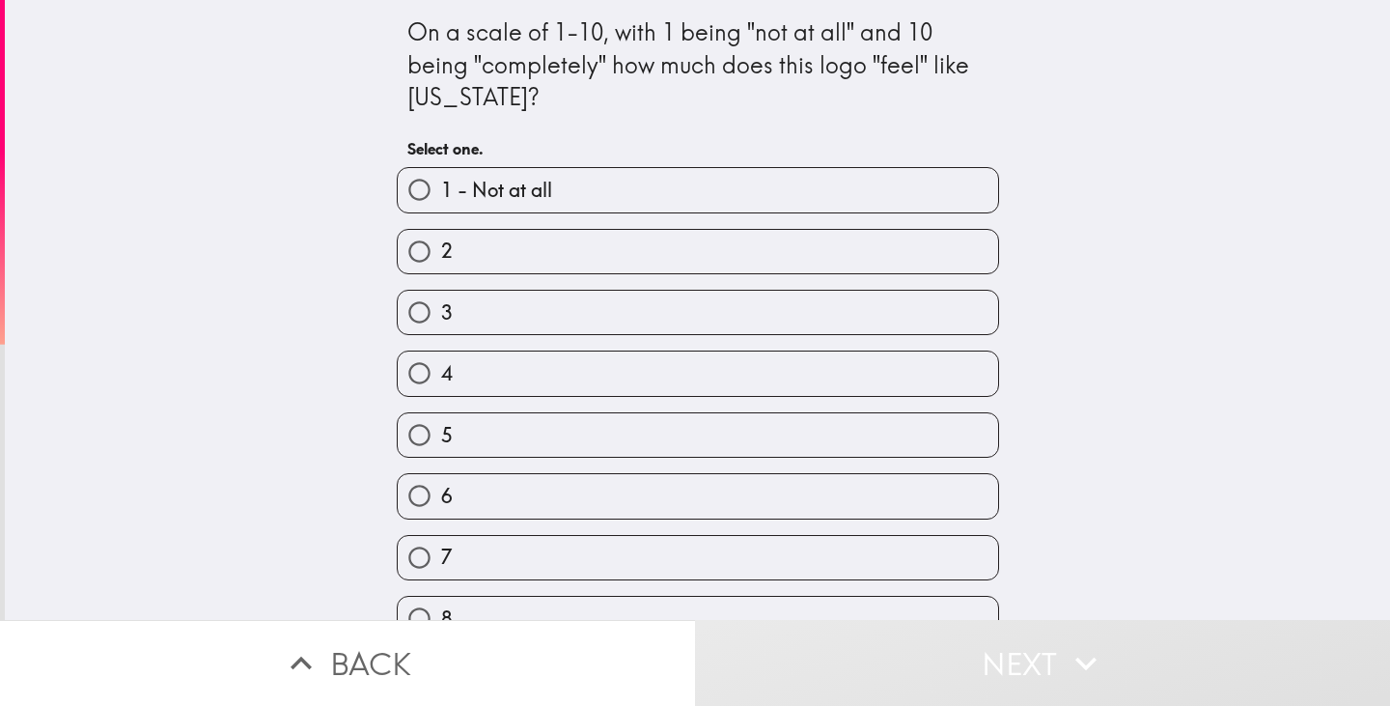
click at [631, 548] on label "7" at bounding box center [698, 557] width 600 height 43
click at [441, 548] on input "7" at bounding box center [419, 557] width 43 height 43
radio input "true"
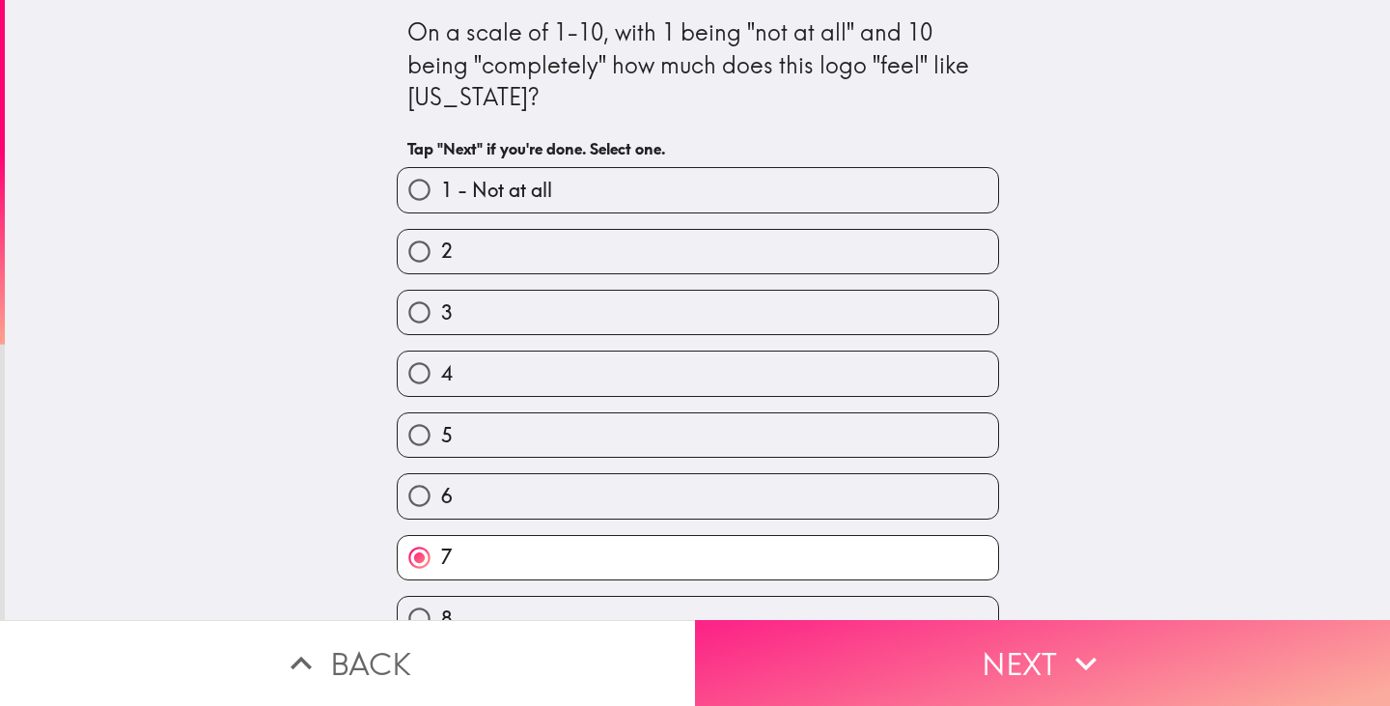
click at [845, 660] on button "Next" at bounding box center [1042, 663] width 695 height 86
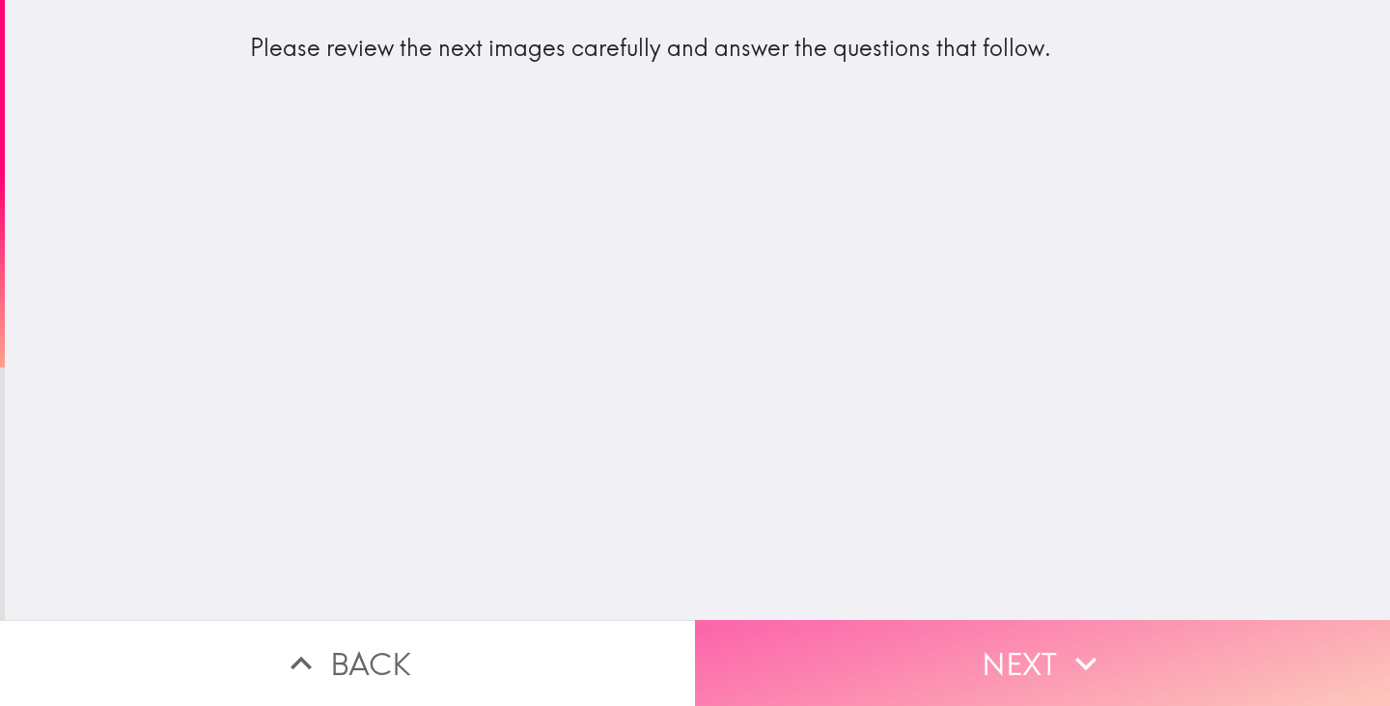
click at [790, 636] on button "Next" at bounding box center [1042, 663] width 695 height 86
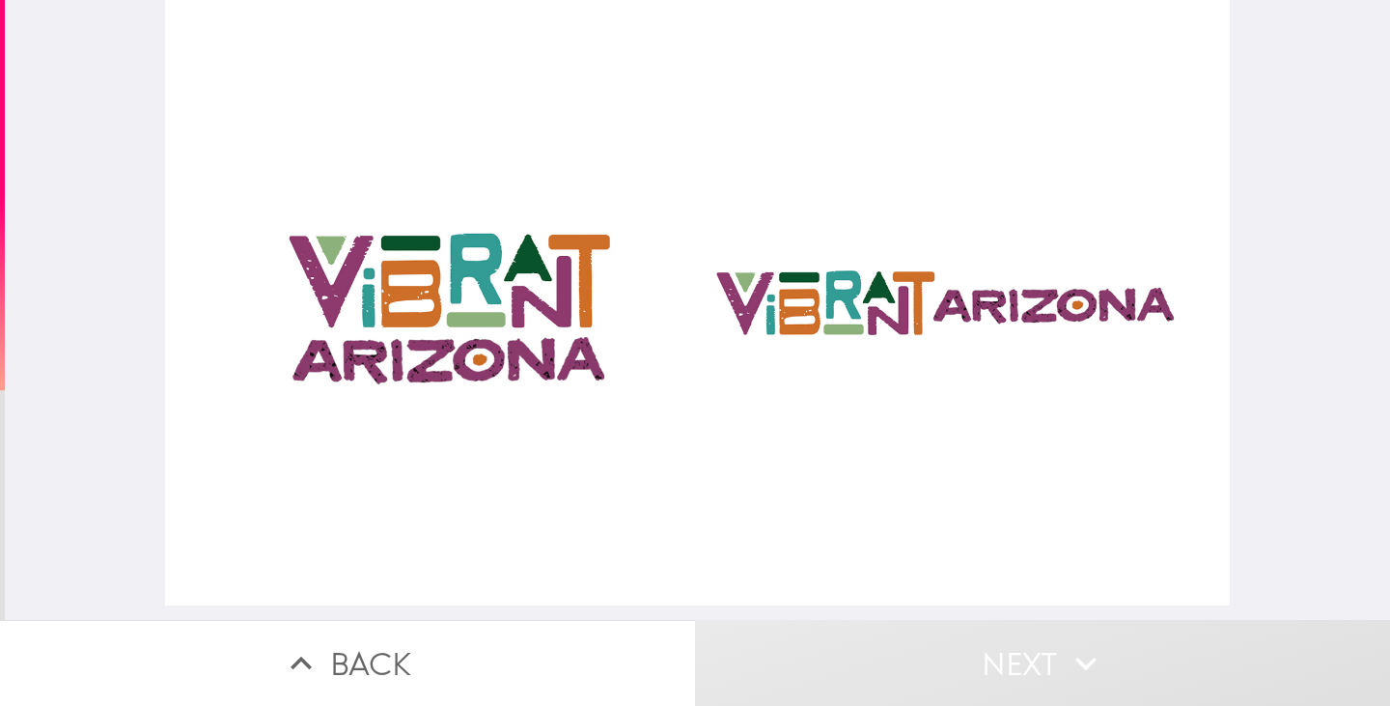
click at [726, 521] on div at bounding box center [697, 302] width 1065 height 605
click at [508, 353] on div at bounding box center [697, 302] width 1065 height 605
click at [870, 348] on div at bounding box center [697, 302] width 1065 height 605
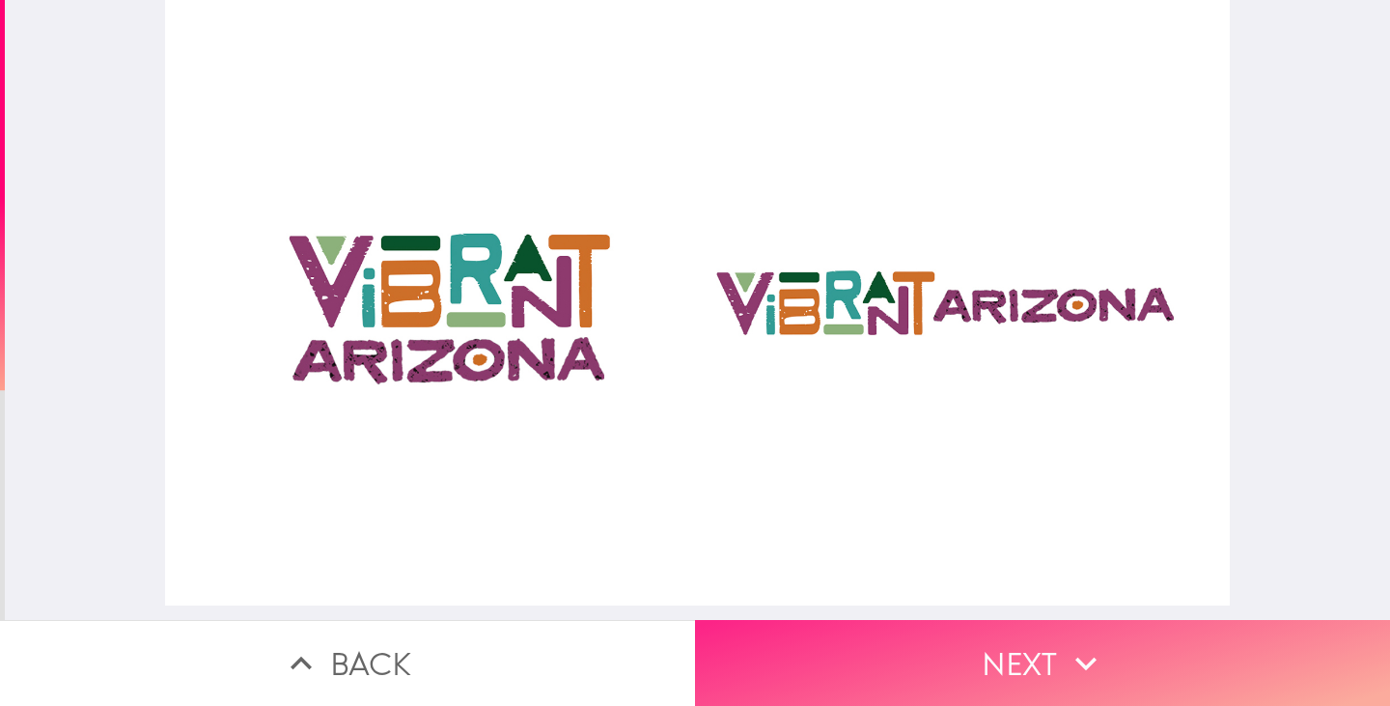
click at [898, 689] on button "Next" at bounding box center [1042, 663] width 695 height 86
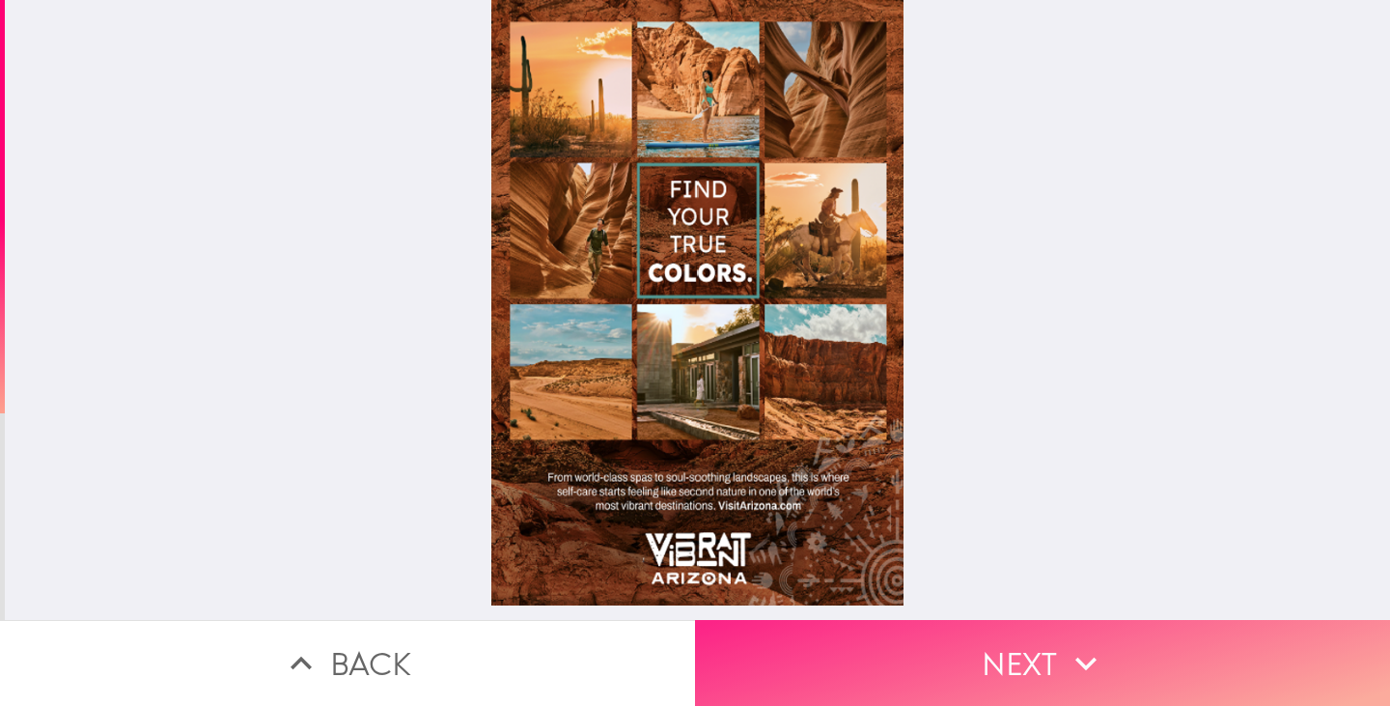
click at [917, 665] on button "Next" at bounding box center [1042, 663] width 695 height 86
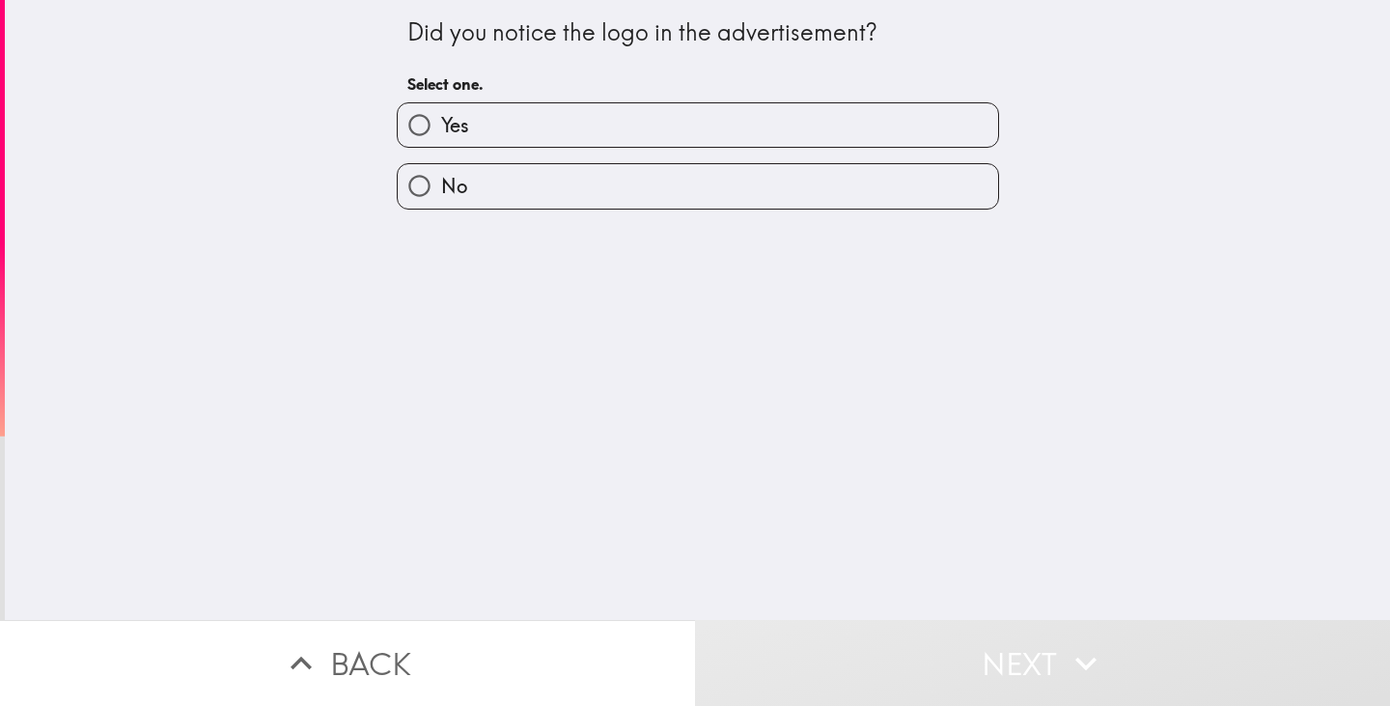
click at [652, 140] on label "Yes" at bounding box center [698, 124] width 600 height 43
click at [441, 140] on input "Yes" at bounding box center [419, 124] width 43 height 43
radio input "true"
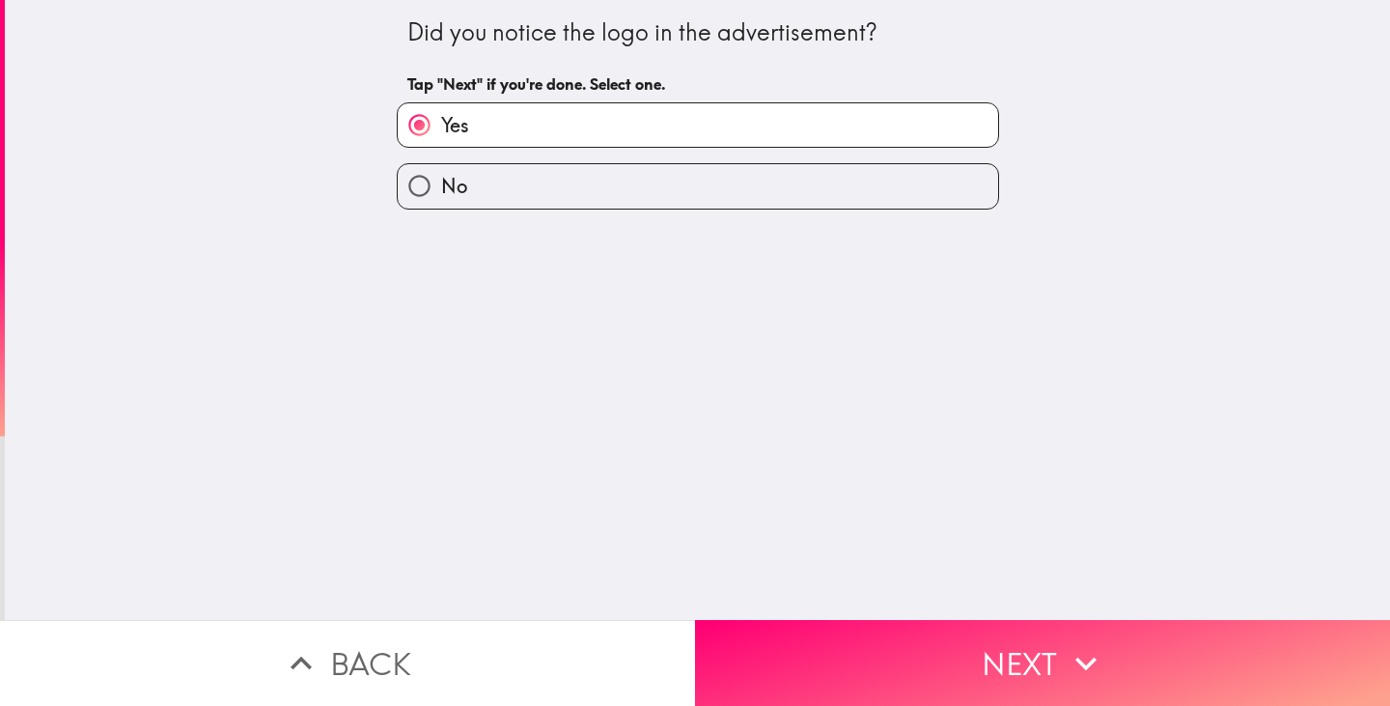
click at [661, 204] on label "No" at bounding box center [698, 185] width 600 height 43
click at [441, 204] on input "No" at bounding box center [419, 185] width 43 height 43
radio input "true"
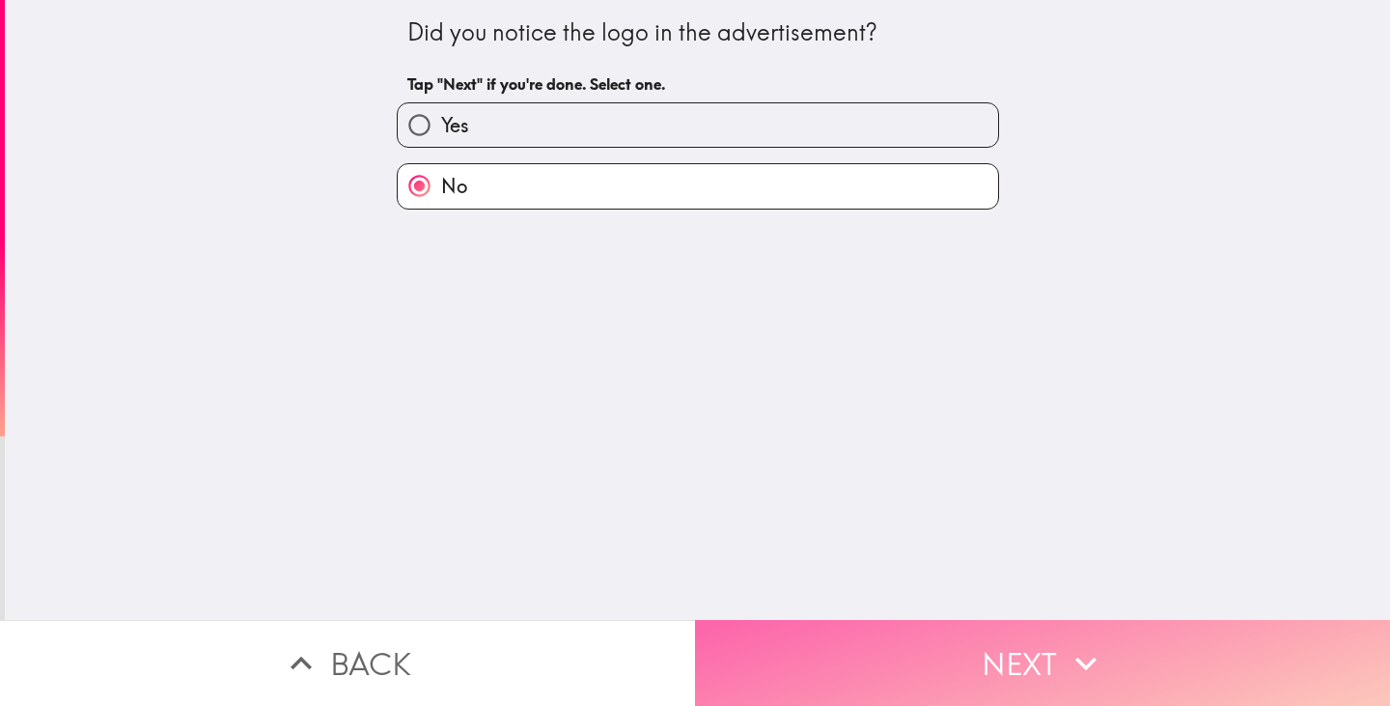
click at [889, 638] on button "Next" at bounding box center [1042, 663] width 695 height 86
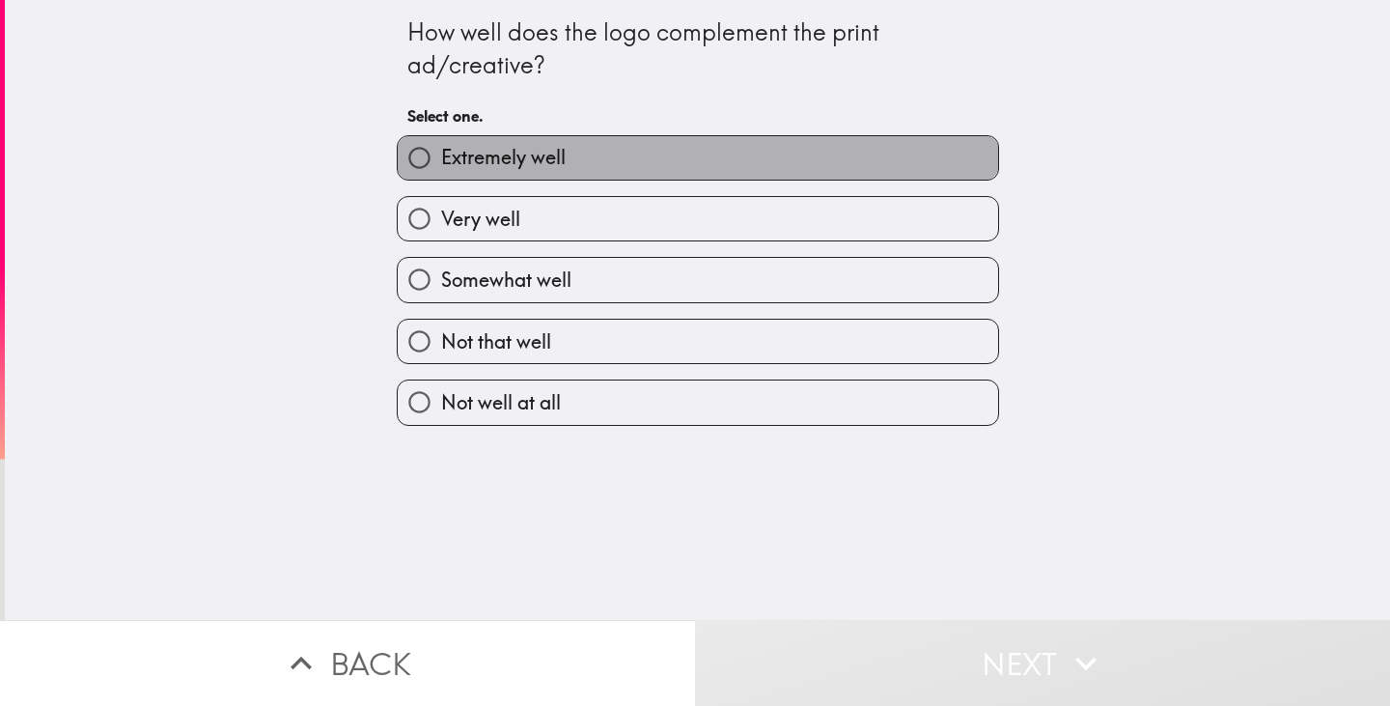
click at [655, 155] on label "Extremely well" at bounding box center [698, 157] width 600 height 43
click at [441, 155] on input "Extremely well" at bounding box center [419, 157] width 43 height 43
radio input "true"
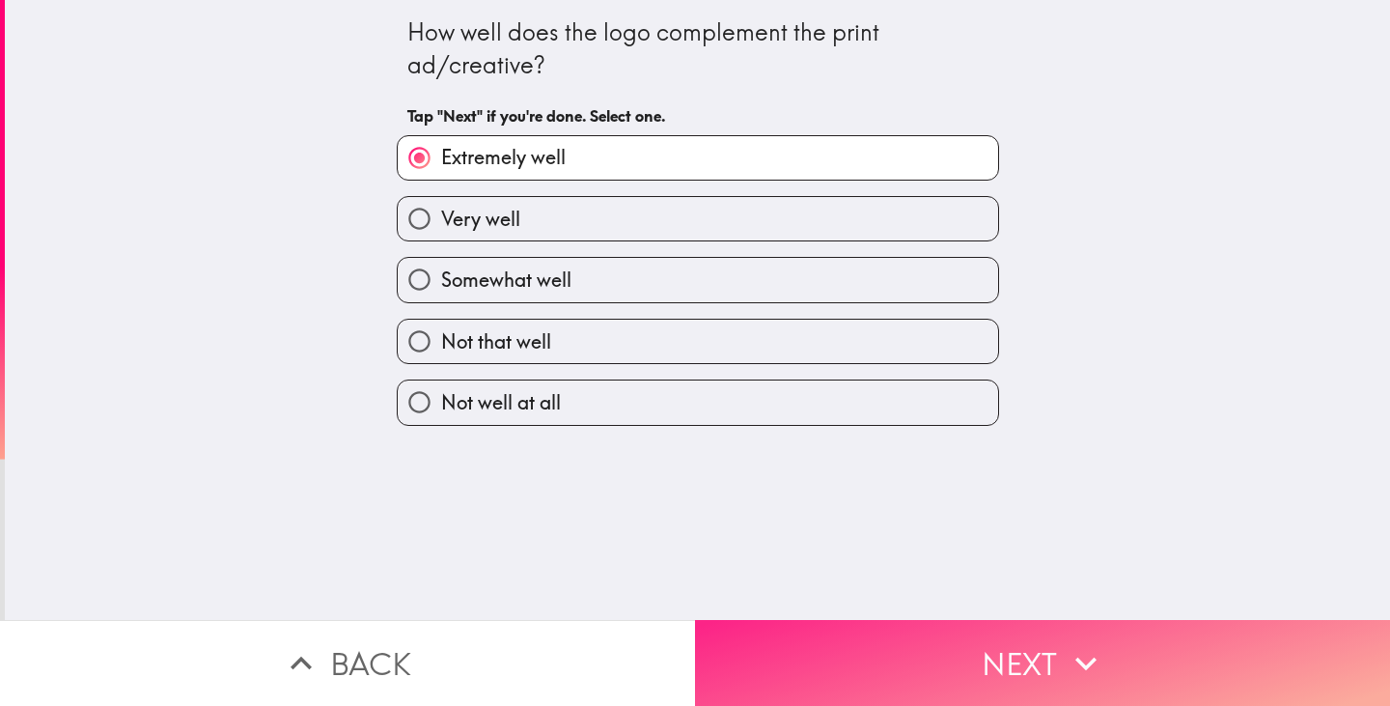
click at [822, 653] on button "Next" at bounding box center [1042, 663] width 695 height 86
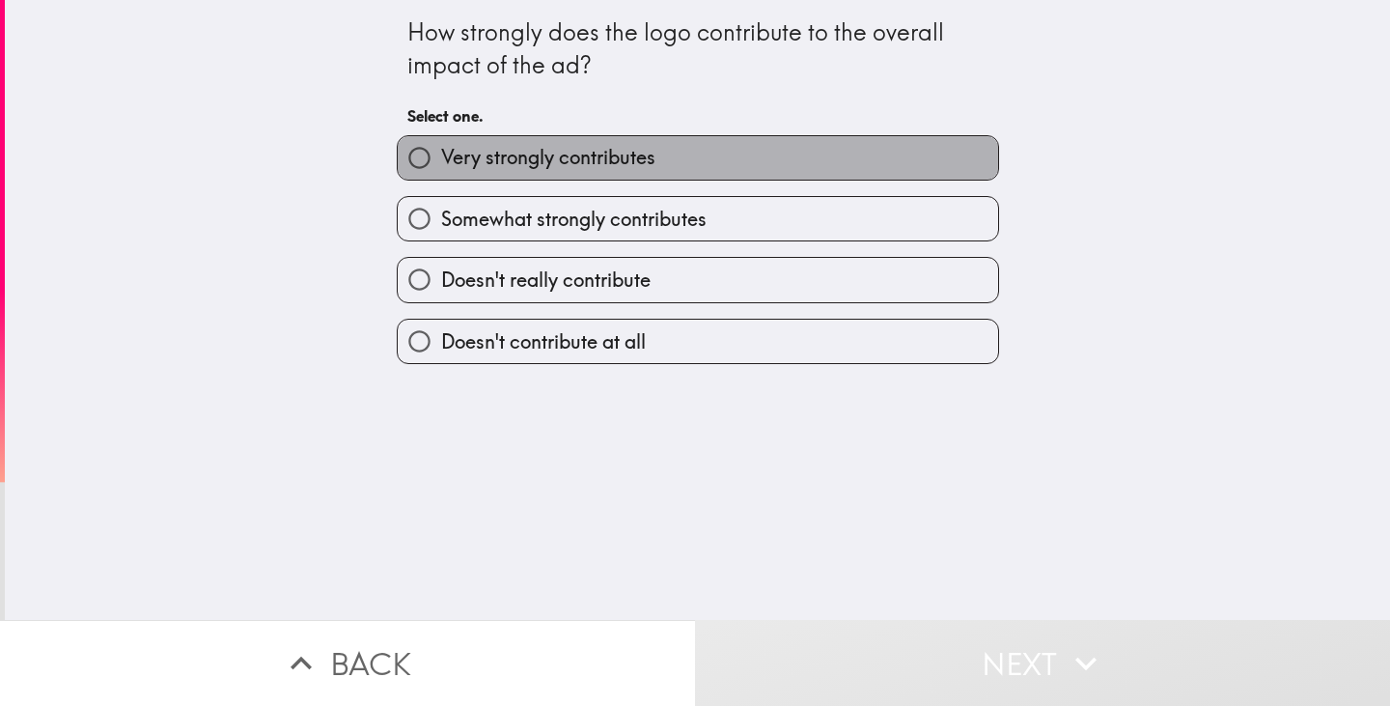
click at [749, 147] on label "Very strongly contributes" at bounding box center [698, 157] width 600 height 43
click at [441, 147] on input "Very strongly contributes" at bounding box center [419, 157] width 43 height 43
radio input "true"
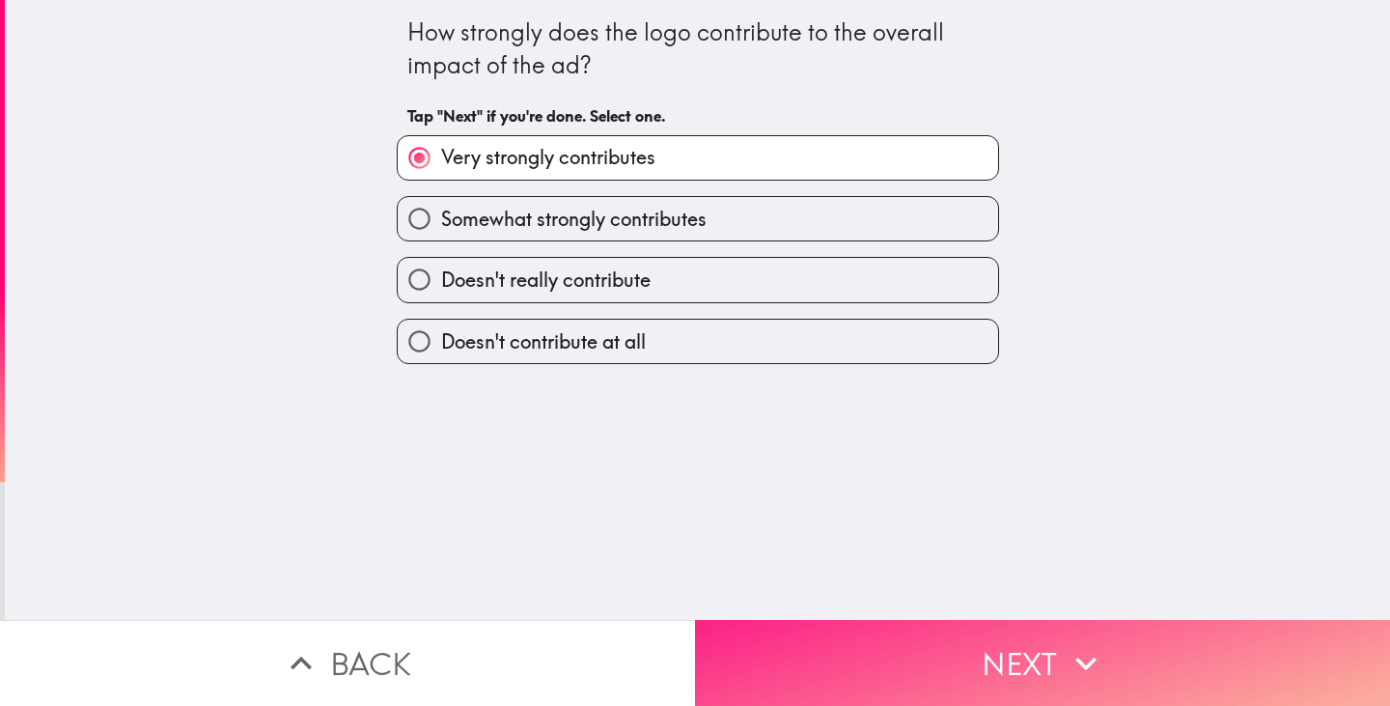
click at [826, 626] on button "Next" at bounding box center [1042, 663] width 695 height 86
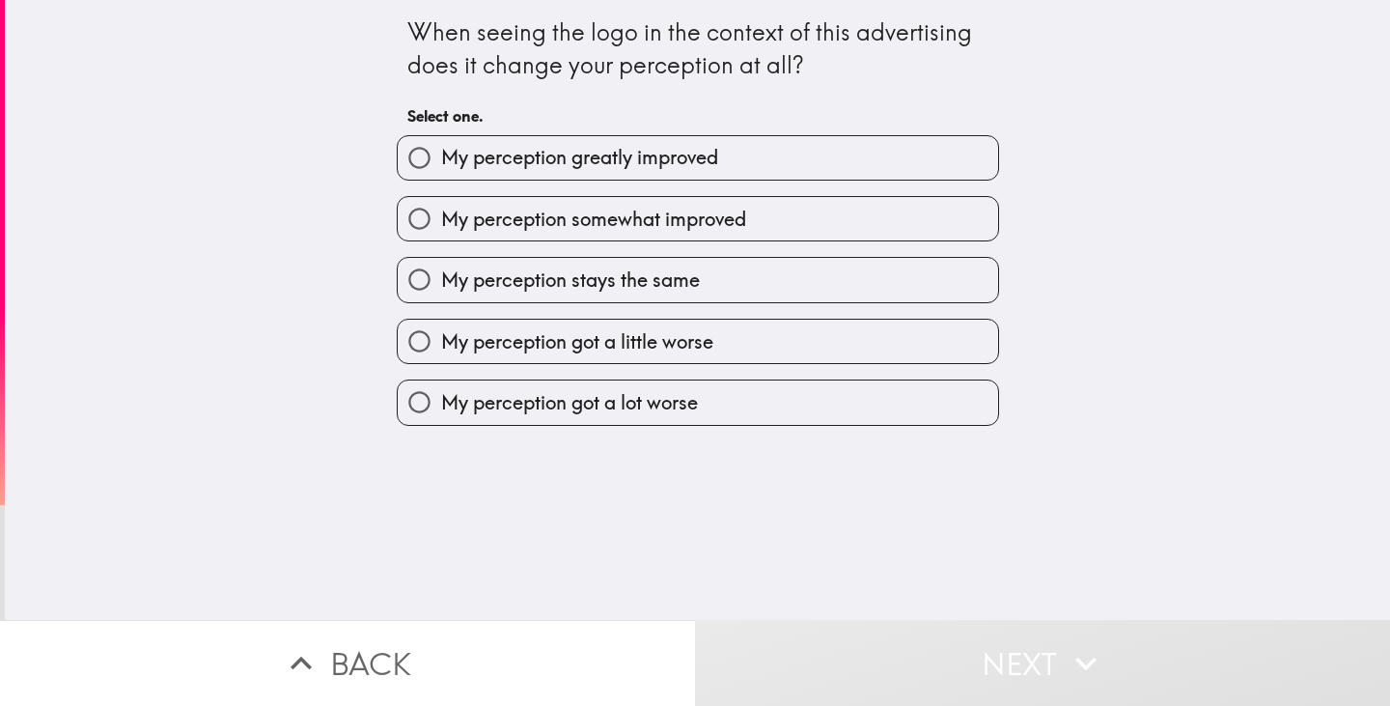
click at [704, 149] on span "My perception greatly improved" at bounding box center [579, 157] width 277 height 27
click at [441, 149] on input "My perception greatly improved" at bounding box center [419, 157] width 43 height 43
radio input "true"
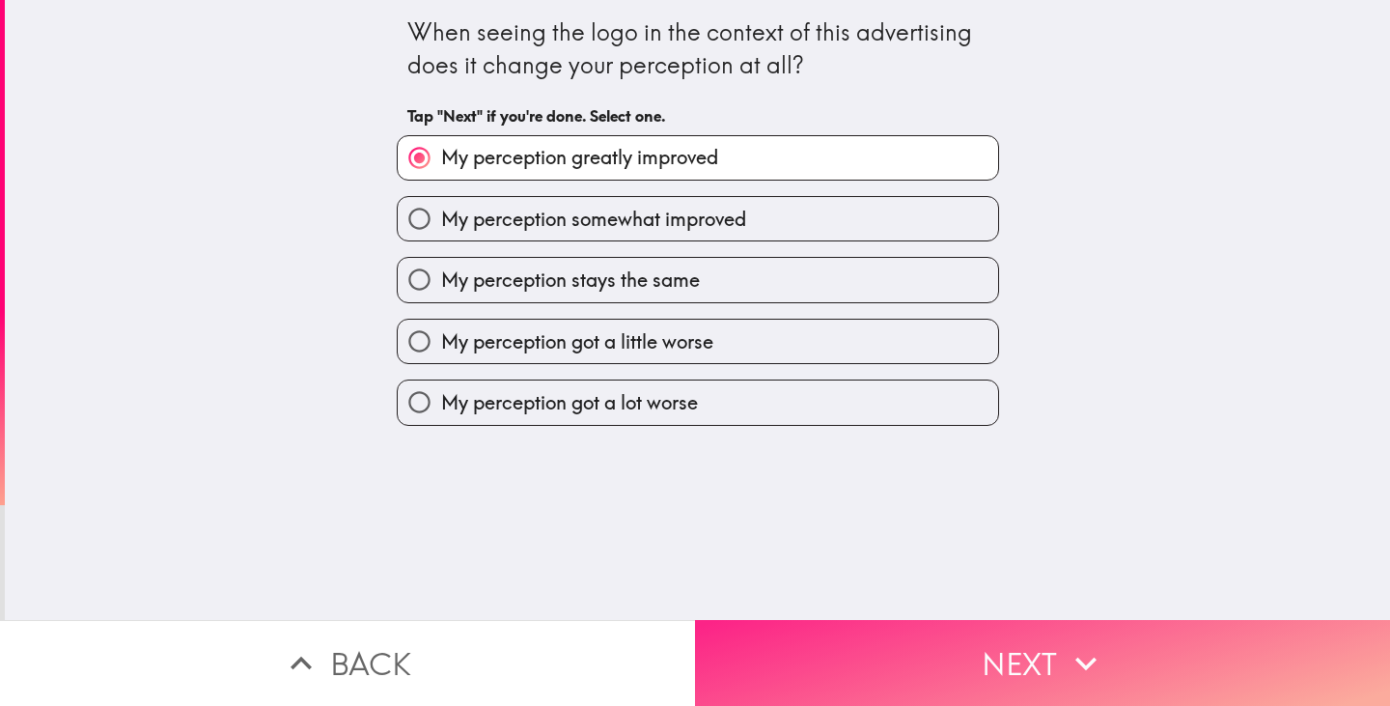
click at [801, 658] on button "Next" at bounding box center [1042, 663] width 695 height 86
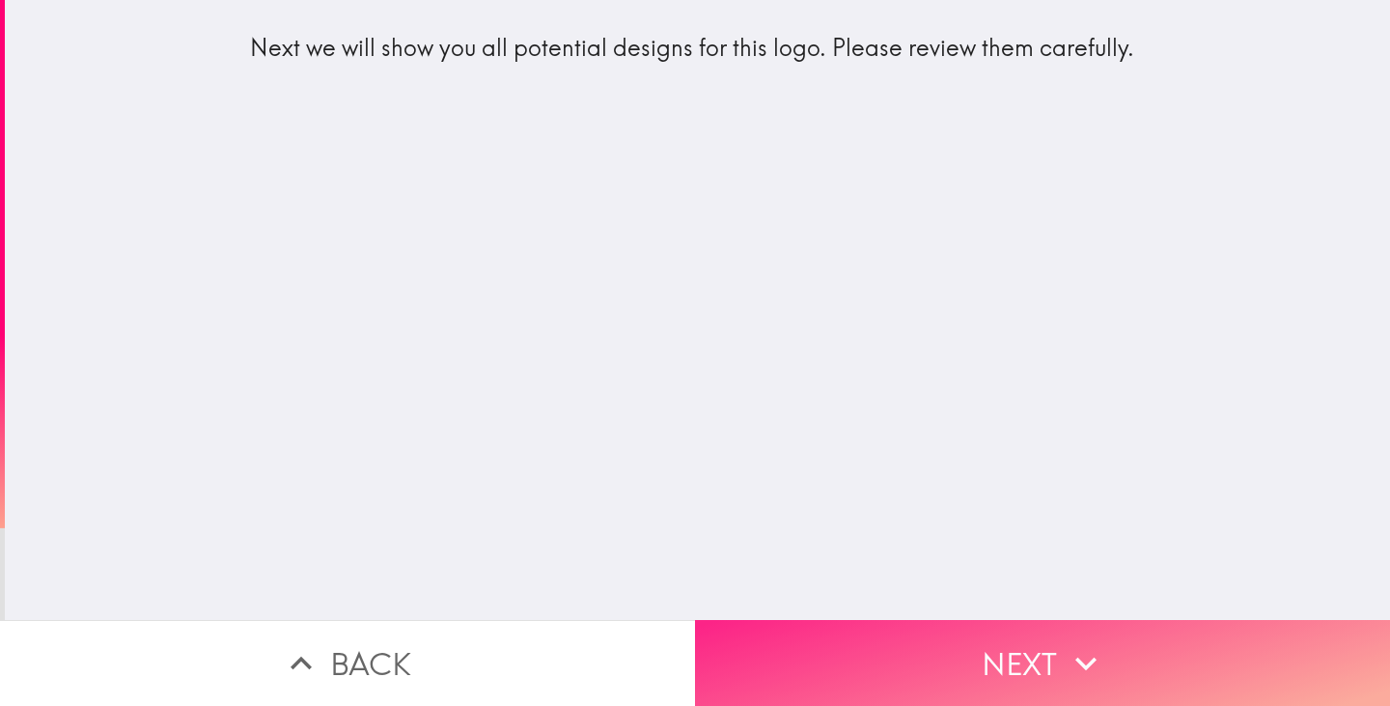
click at [903, 639] on button "Next" at bounding box center [1042, 663] width 695 height 86
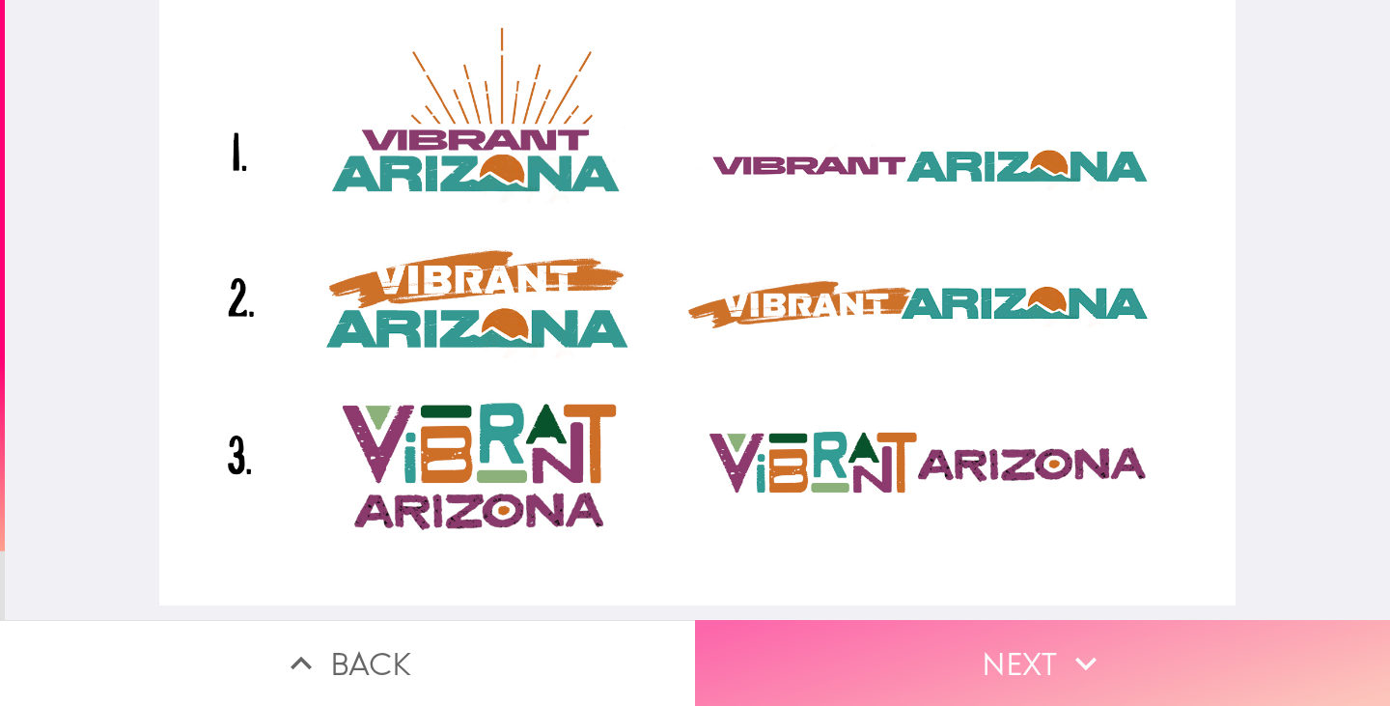
click at [903, 639] on button "Next" at bounding box center [1042, 663] width 695 height 86
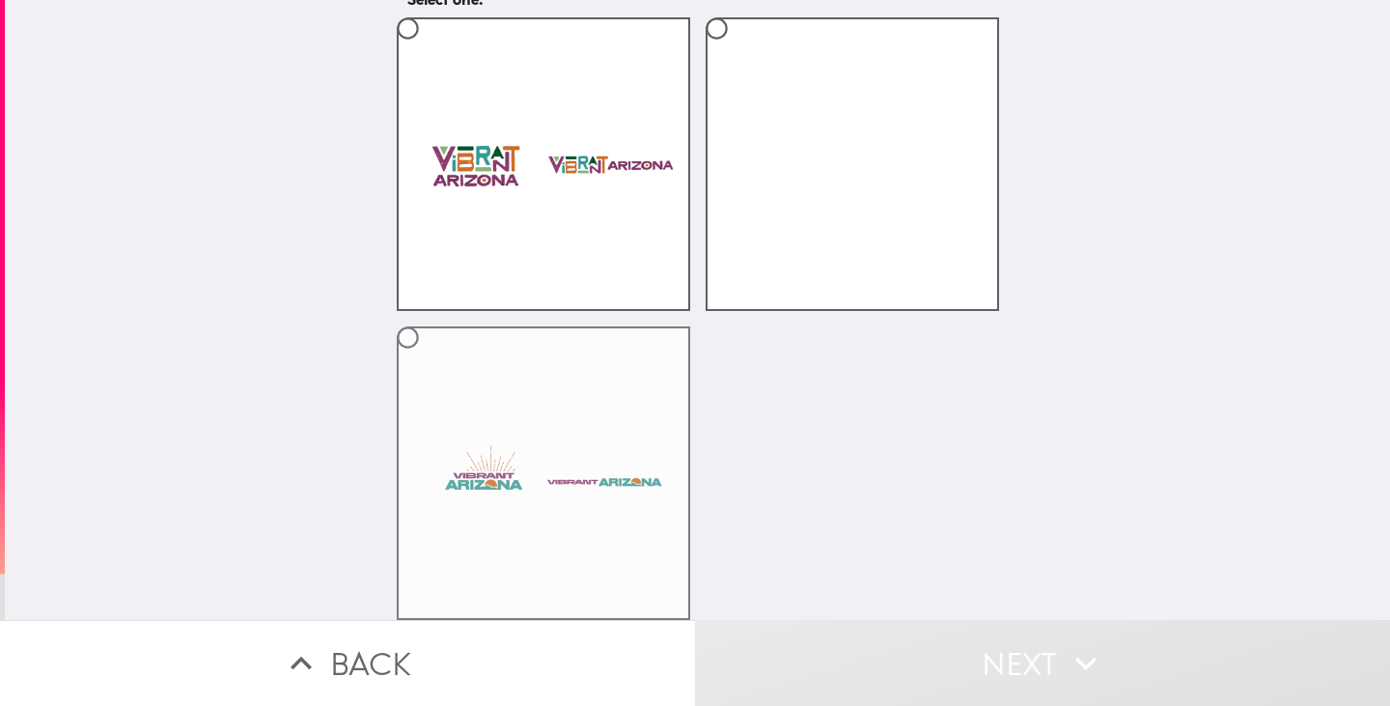
scroll to position [162, 0]
click at [573, 464] on label at bounding box center [543, 472] width 293 height 293
click at [430, 359] on input "radio" at bounding box center [407, 337] width 43 height 43
radio input "true"
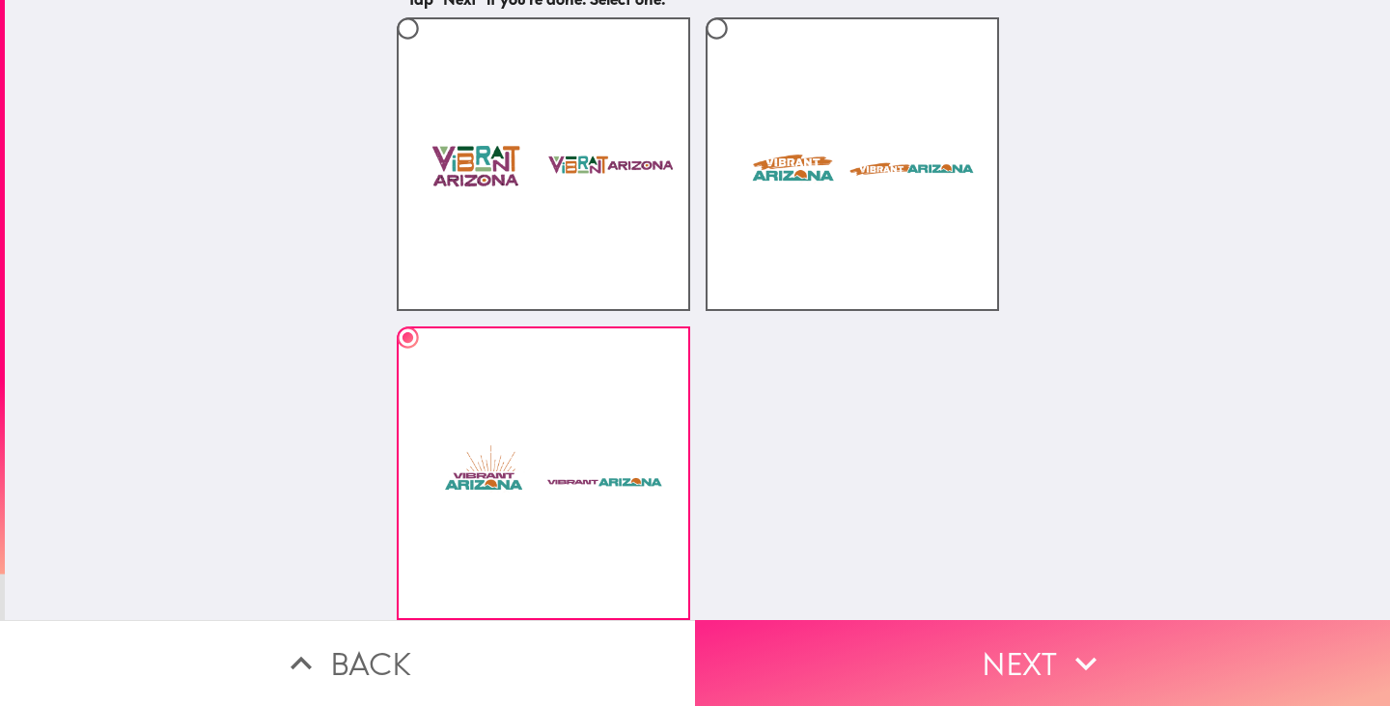
click at [809, 641] on button "Next" at bounding box center [1042, 663] width 695 height 86
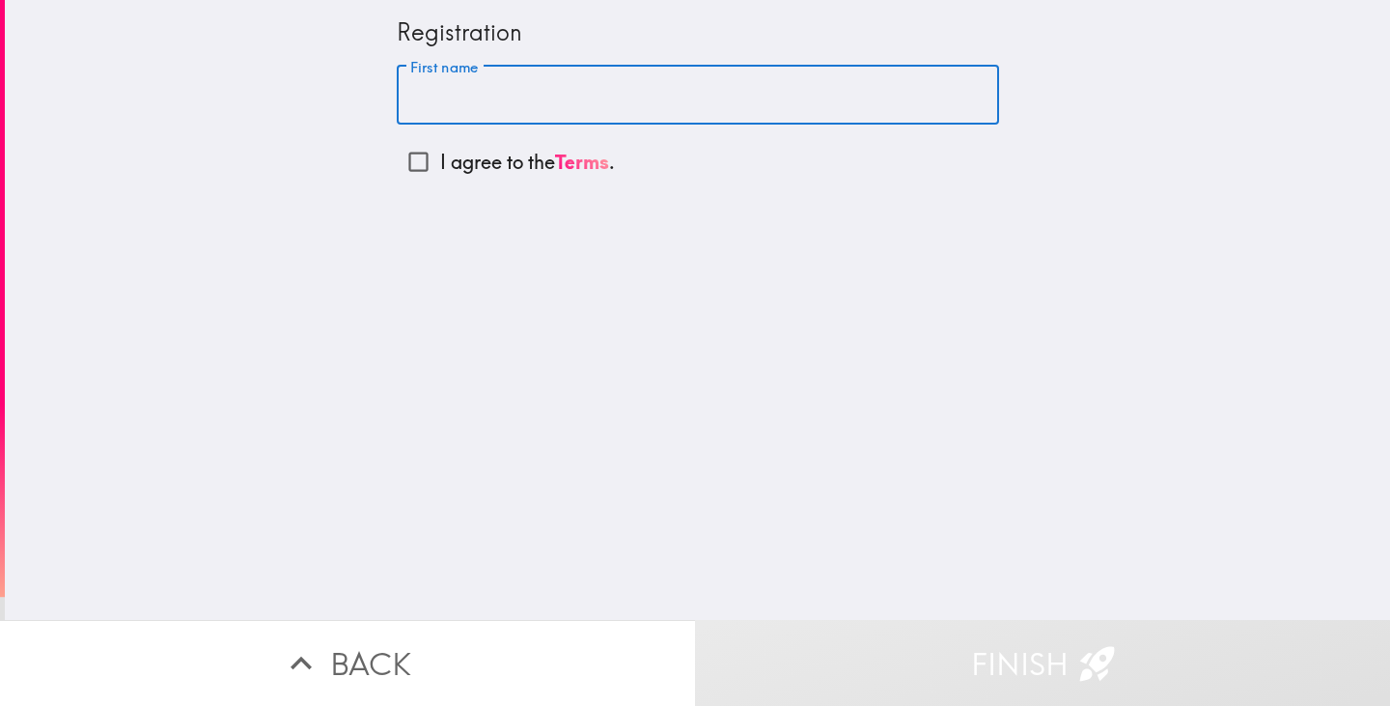
click at [577, 87] on input "First name" at bounding box center [698, 96] width 602 height 60
type input "[PERSON_NAME]"
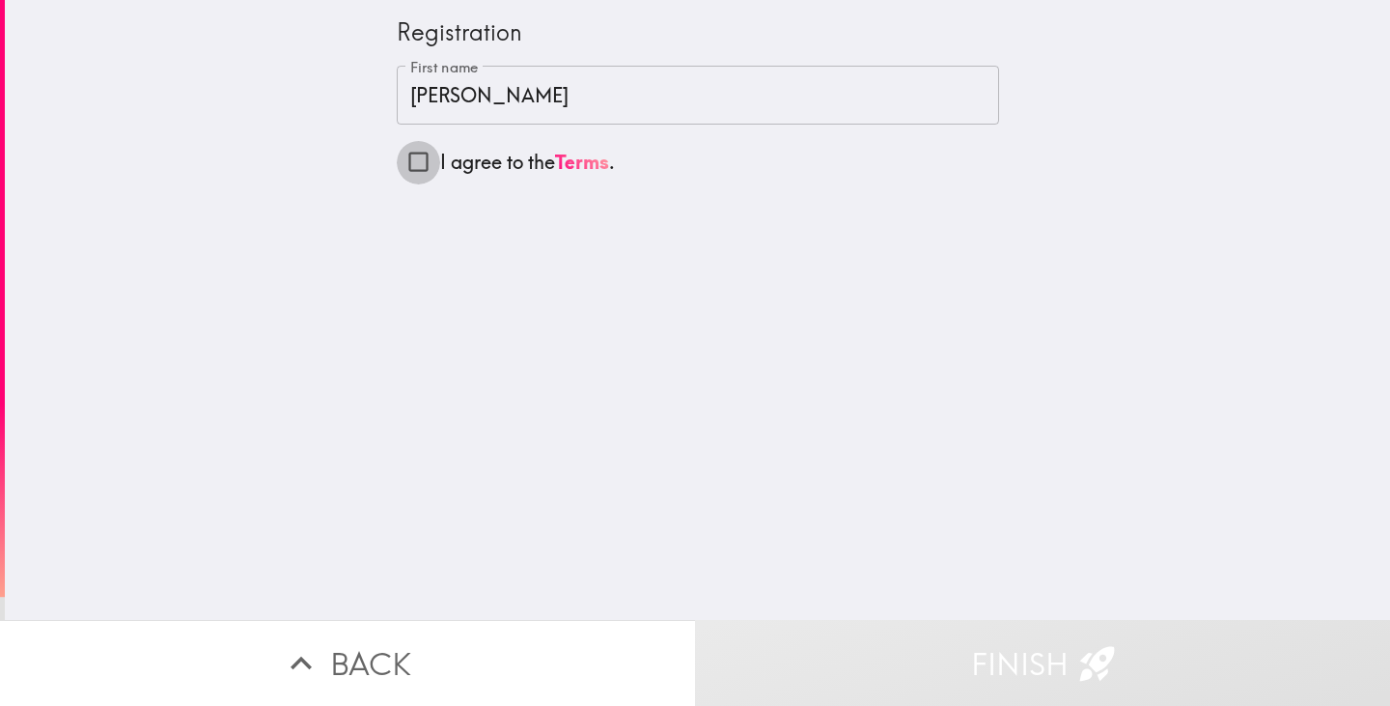
click at [405, 161] on input "I agree to the Terms ." at bounding box center [418, 161] width 43 height 43
checkbox input "true"
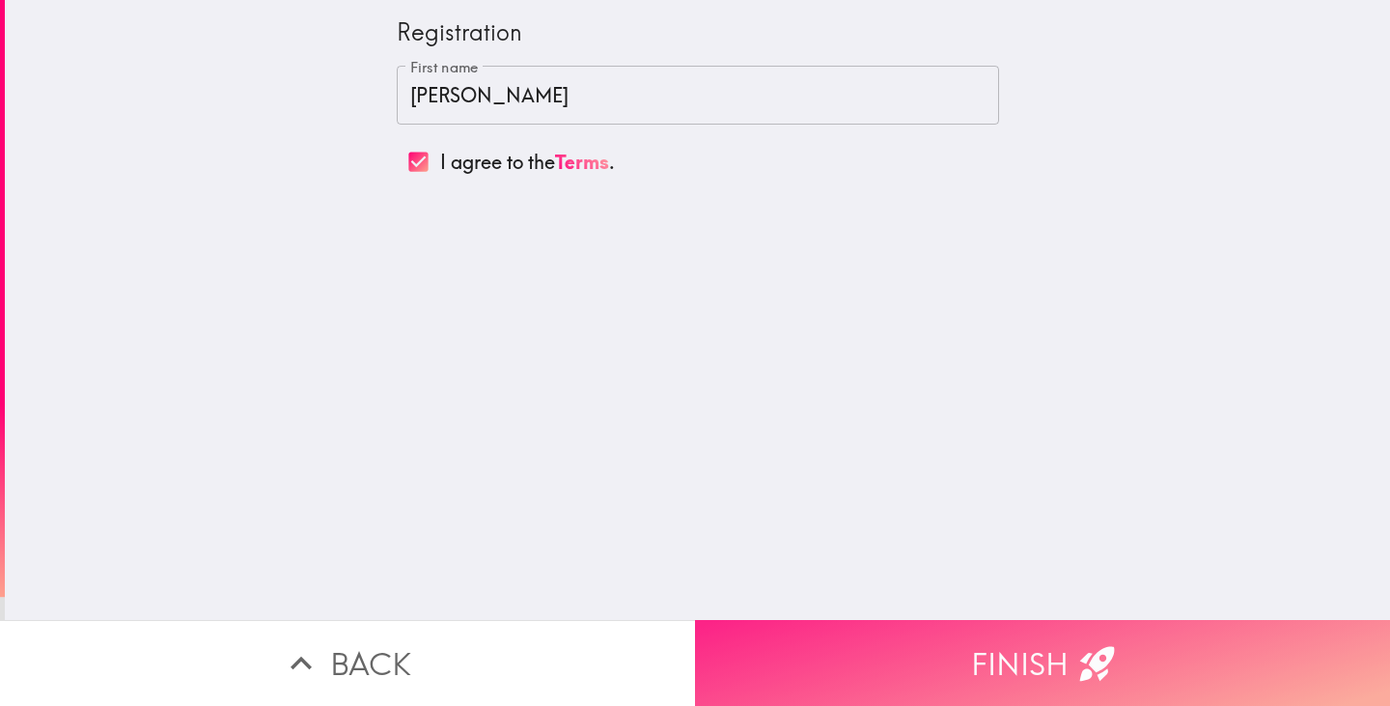
click at [842, 648] on button "Finish" at bounding box center [1042, 663] width 695 height 86
